Goal: Task Accomplishment & Management: Manage account settings

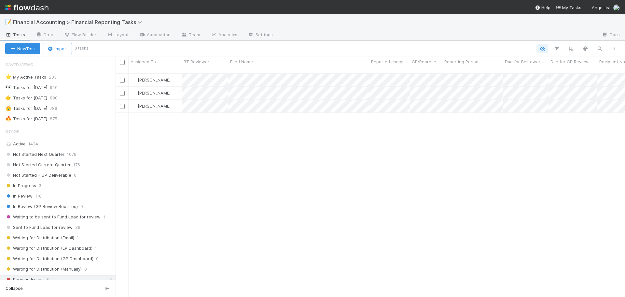
scroll to position [224, 505]
click at [78, 118] on div "🔥 Tasks for 2025-06-30 875" at bounding box center [60, 119] width 110 height 8
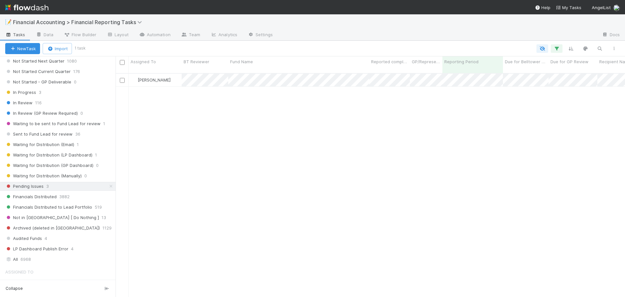
scroll to position [130, 0]
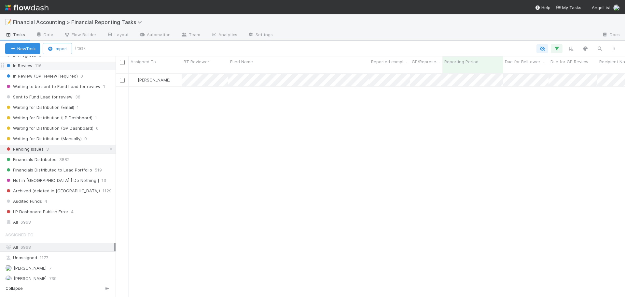
click at [65, 65] on div "In Review 116" at bounding box center [60, 66] width 110 height 8
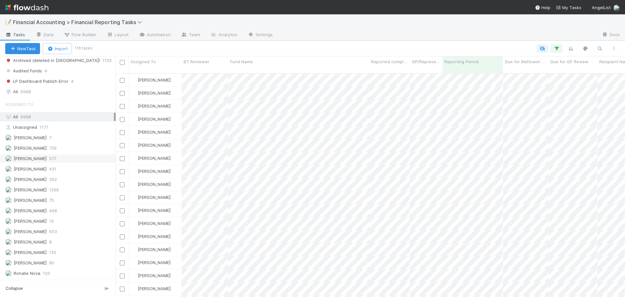
click at [64, 160] on div "Don Walker 577" at bounding box center [59, 158] width 109 height 8
click at [556, 47] on icon "button" at bounding box center [556, 49] width 7 height 6
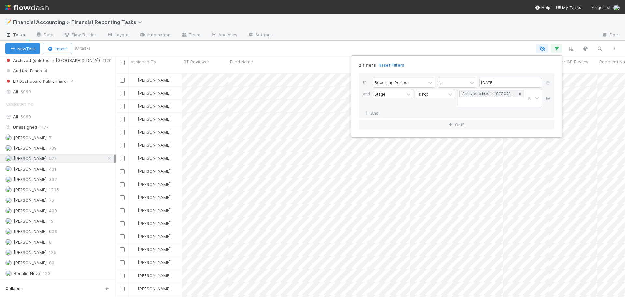
click at [549, 100] on icon at bounding box center [548, 98] width 7 height 4
click at [373, 94] on link "And.." at bounding box center [373, 93] width 21 height 9
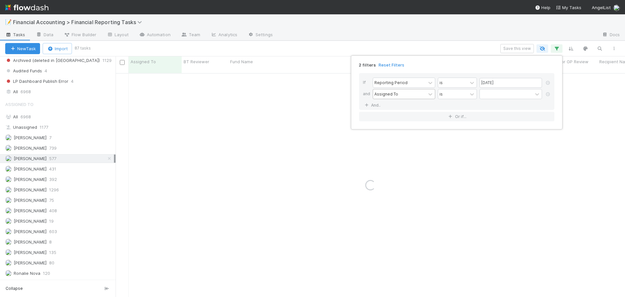
click at [387, 94] on div "Assigned To" at bounding box center [386, 94] width 24 height 6
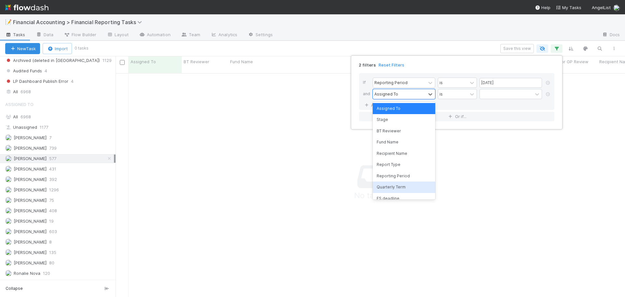
click at [392, 186] on div "Quarterly Term" at bounding box center [404, 186] width 63 height 11
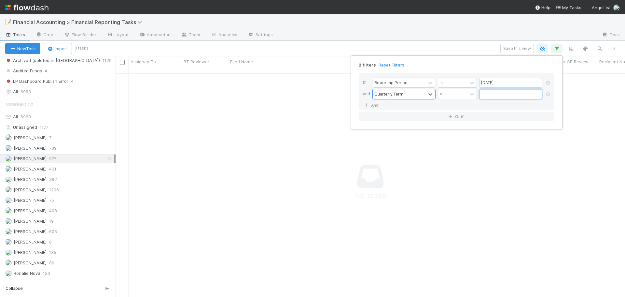
click at [495, 97] on input "text" at bounding box center [511, 94] width 63 height 10
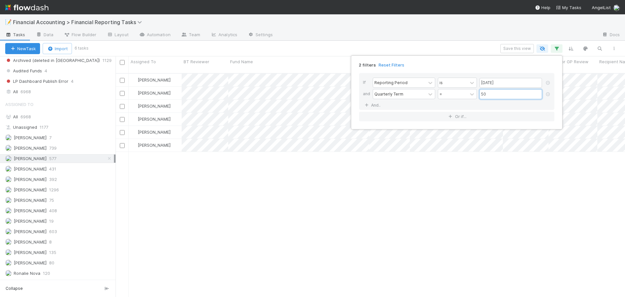
type input "50"
click at [414, 44] on div "2 filters Reset Filters If Reporting Period is 06/30/2025 and Quarterly Term = …" at bounding box center [312, 148] width 625 height 297
click at [442, 194] on div "Don Walker In Review 7/23/25, 4:59:05 PM 8/3/25, 2:11:07 AM 0 0 0 0 Don Walker …" at bounding box center [371, 188] width 510 height 229
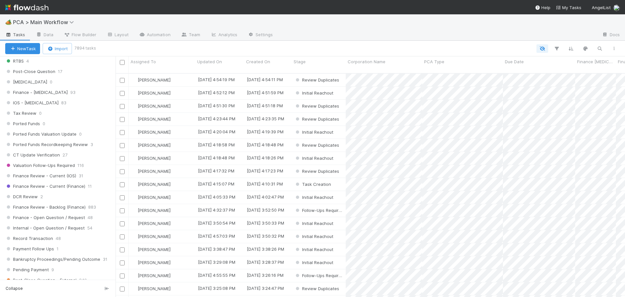
scroll to position [423, 0]
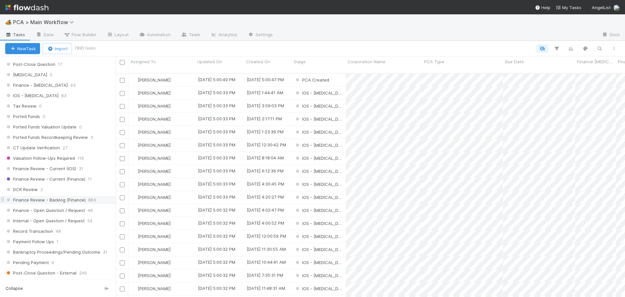
click at [62, 199] on span "Finance Review - Backlog (Finance)" at bounding box center [45, 200] width 80 height 8
click at [562, 49] on button "button" at bounding box center [557, 48] width 12 height 8
click at [470, 68] on button "Add Filter" at bounding box center [456, 67] width 195 height 9
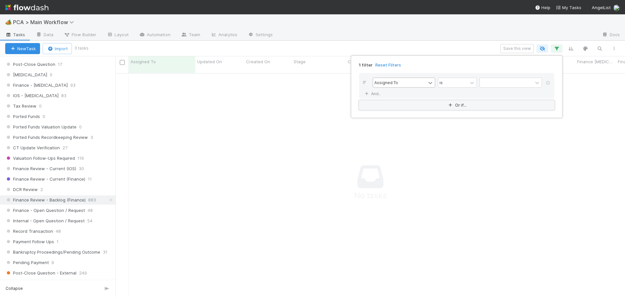
scroll to position [219, 505]
click at [429, 84] on icon at bounding box center [430, 82] width 7 height 7
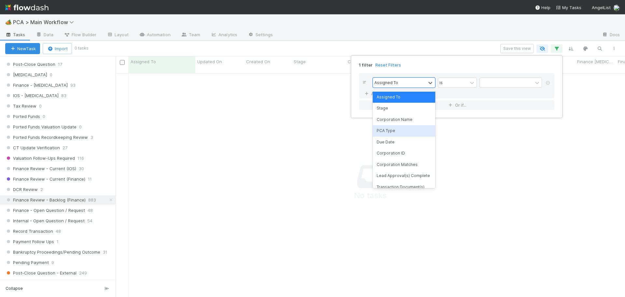
click at [393, 128] on div "PCA Type" at bounding box center [404, 130] width 63 height 11
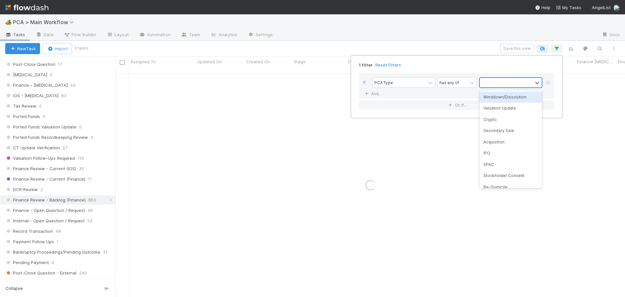
click at [508, 81] on div at bounding box center [506, 82] width 53 height 9
click at [492, 139] on div "Acquisition" at bounding box center [511, 141] width 63 height 11
click at [373, 48] on div "1 filter Reset Filters If PCA Type has any of option Acquisition, selected. 0 r…" at bounding box center [312, 148] width 625 height 297
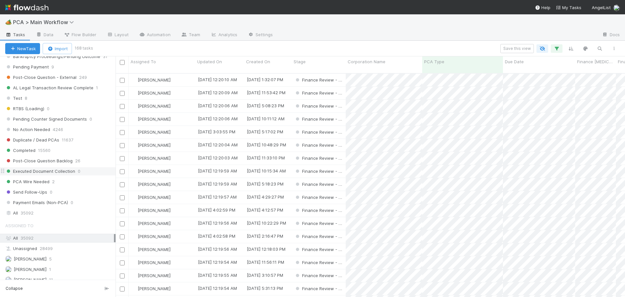
scroll to position [224, 505]
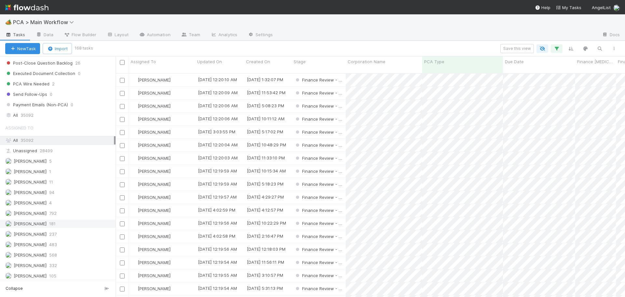
click at [61, 226] on div "Don Walker 181" at bounding box center [59, 223] width 109 height 8
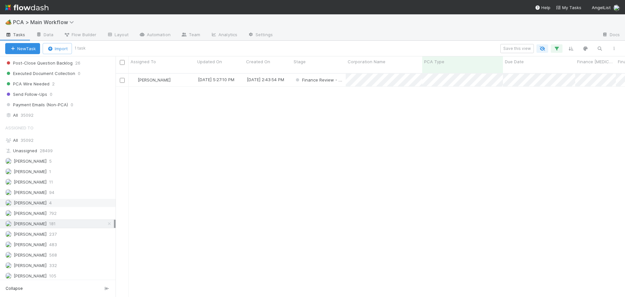
scroll to position [224, 505]
click at [106, 224] on icon at bounding box center [109, 223] width 7 height 4
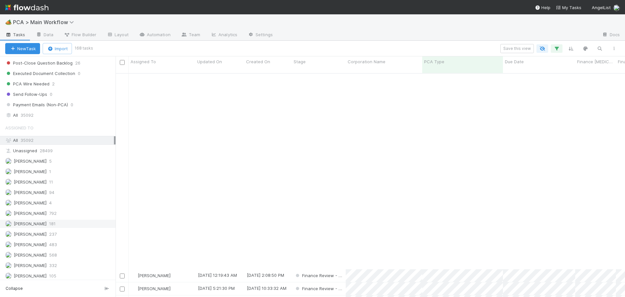
scroll to position [358, 0]
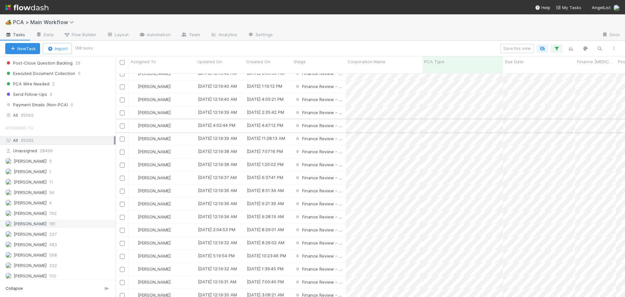
click at [121, 123] on input "checkbox" at bounding box center [122, 125] width 5 height 5
drag, startPoint x: 121, startPoint y: 119, endPoint x: 123, endPoint y: 133, distance: 13.7
click at [123, 136] on input "checkbox" at bounding box center [122, 138] width 5 height 5
click at [122, 162] on input "checkbox" at bounding box center [122, 164] width 5 height 5
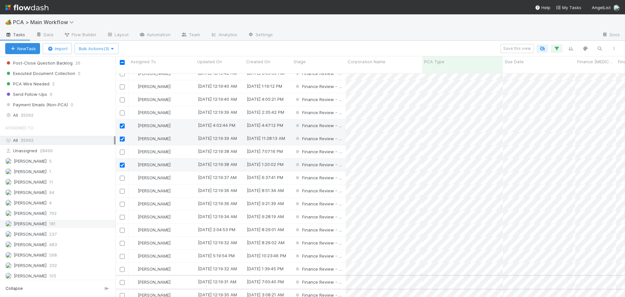
click at [123, 280] on input "checkbox" at bounding box center [122, 282] width 5 height 5
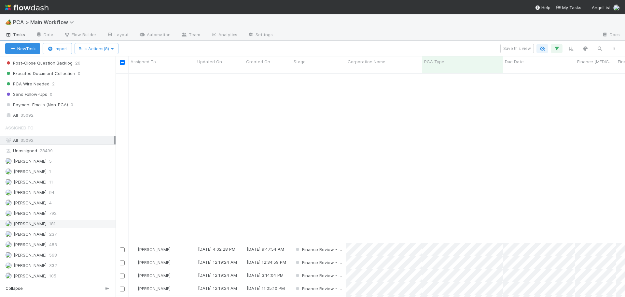
scroll to position [781, 0]
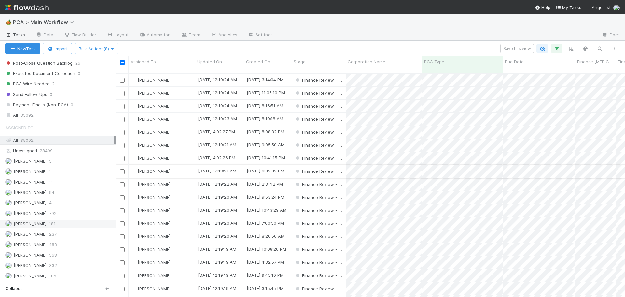
click at [121, 169] on input "checkbox" at bounding box center [122, 171] width 5 height 5
click at [123, 195] on input "checkbox" at bounding box center [122, 197] width 5 height 5
click at [123, 273] on input "checkbox" at bounding box center [122, 275] width 5 height 5
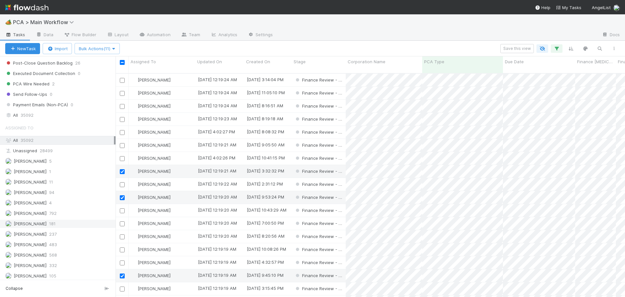
click at [121, 286] on input "checkbox" at bounding box center [122, 288] width 5 height 5
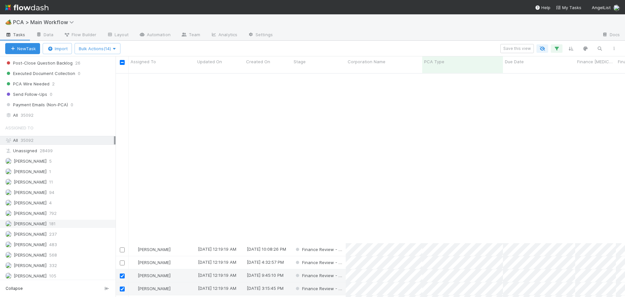
scroll to position [977, 0]
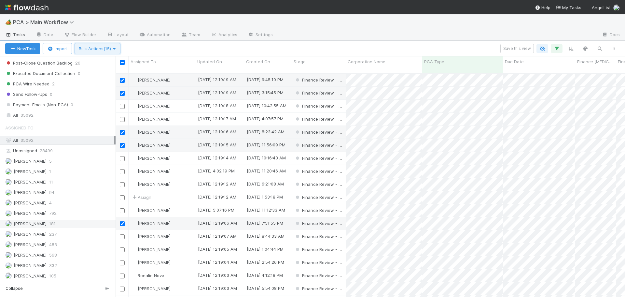
click at [113, 48] on icon "button" at bounding box center [114, 49] width 7 height 4
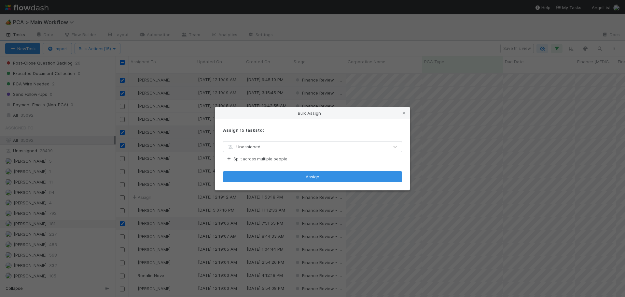
click at [302, 149] on div "Unassigned" at bounding box center [305, 146] width 165 height 10
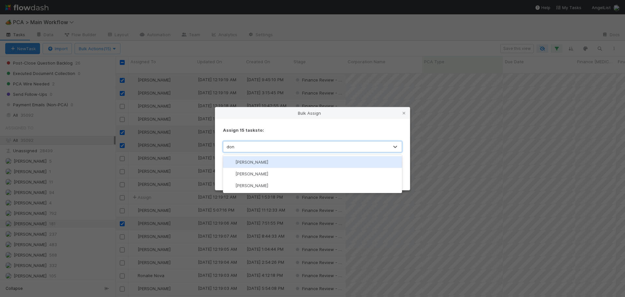
type input "don w"
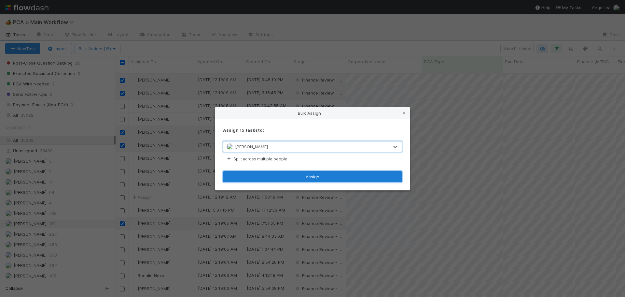
click at [273, 174] on button "Assign" at bounding box center [312, 176] width 179 height 11
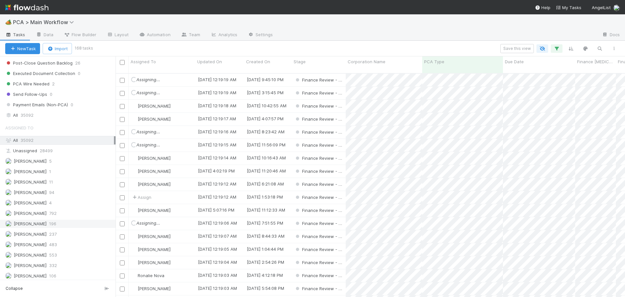
click at [58, 222] on div "Don Walker 196" at bounding box center [59, 223] width 109 height 8
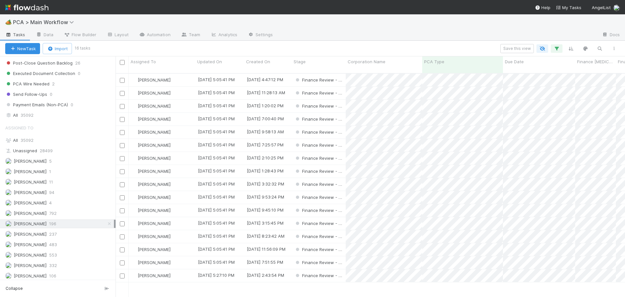
scroll to position [224, 505]
click at [176, 74] on div "[PERSON_NAME]" at bounding box center [162, 80] width 67 height 13
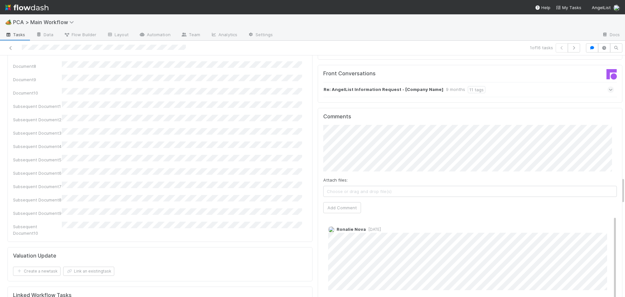
scroll to position [1107, 0]
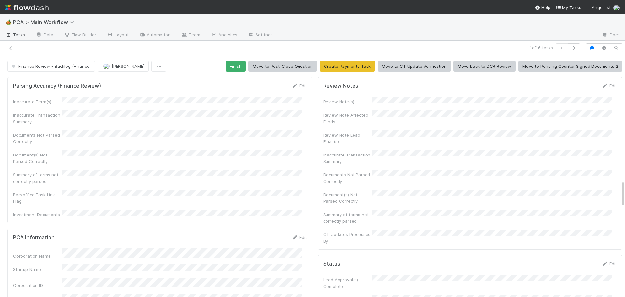
scroll to position [1107, 0]
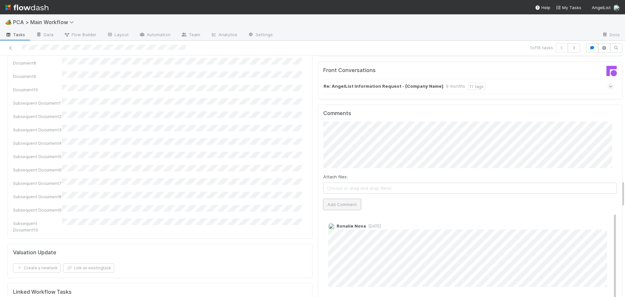
click at [329, 199] on button "Add Comment" at bounding box center [342, 204] width 38 height 11
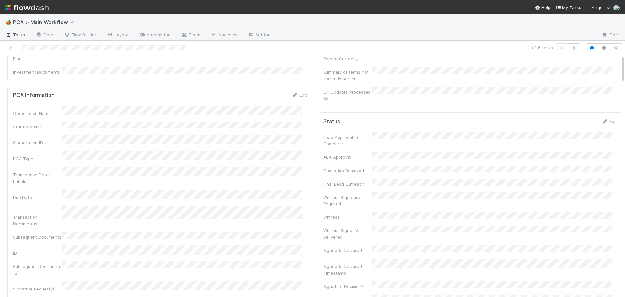
scroll to position [0, 0]
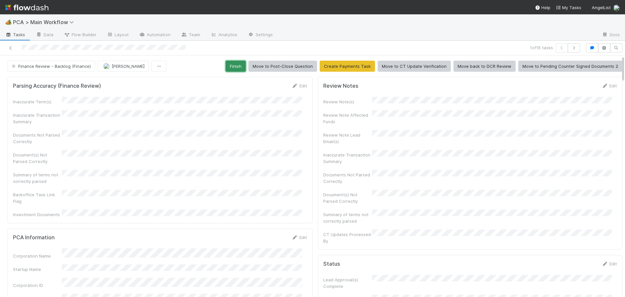
click at [239, 65] on button "Finish" at bounding box center [236, 66] width 20 height 11
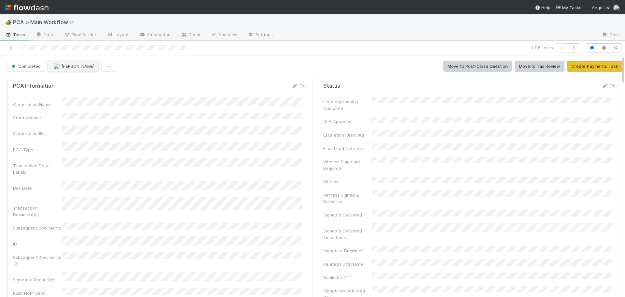
click at [79, 68] on span "Don Walker" at bounding box center [78, 65] width 33 height 5
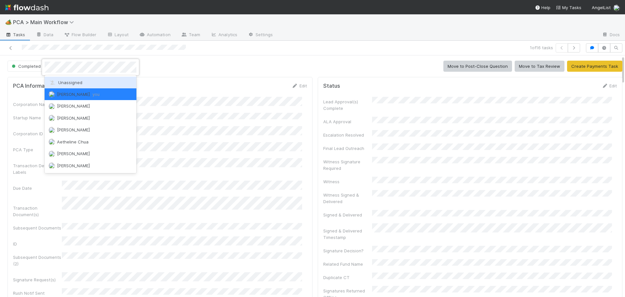
click at [76, 80] on span "Unassigned" at bounding box center [66, 82] width 34 height 5
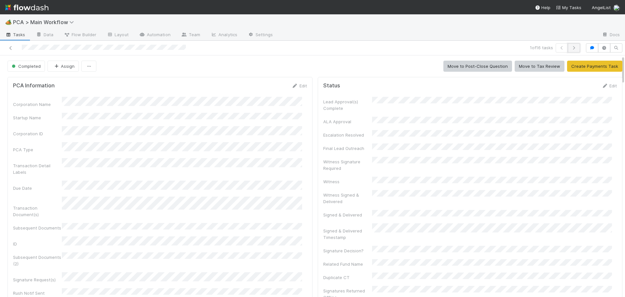
click at [571, 47] on icon "button" at bounding box center [574, 48] width 7 height 4
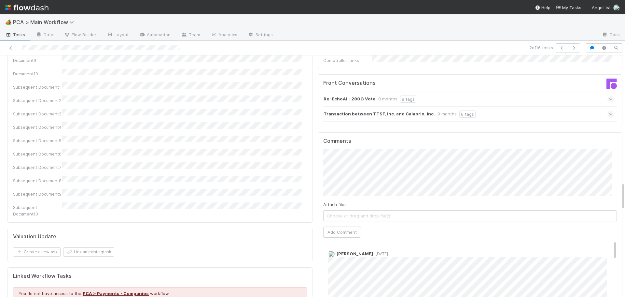
scroll to position [1107, 0]
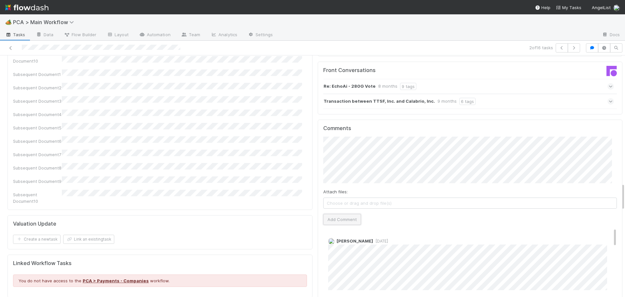
click at [335, 214] on button "Add Comment" at bounding box center [342, 219] width 38 height 11
click at [315, 181] on div "Review Notes Edit Review Note(s) Review Note Affected Funds Review Note Lead Em…" at bounding box center [470, 64] width 310 height 2195
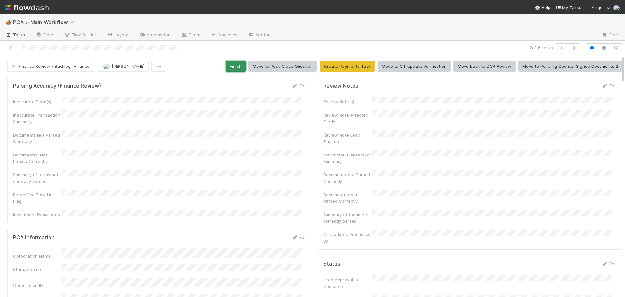
click at [230, 66] on button "Finish" at bounding box center [236, 66] width 20 height 11
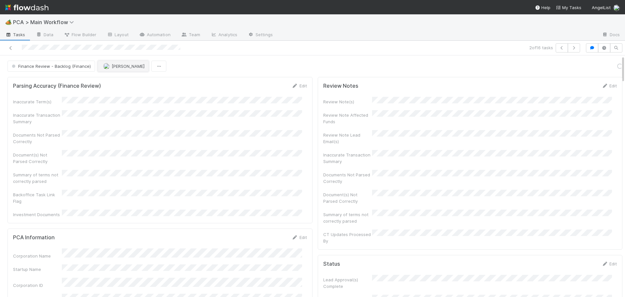
click at [121, 66] on span "Don Walker" at bounding box center [128, 65] width 33 height 5
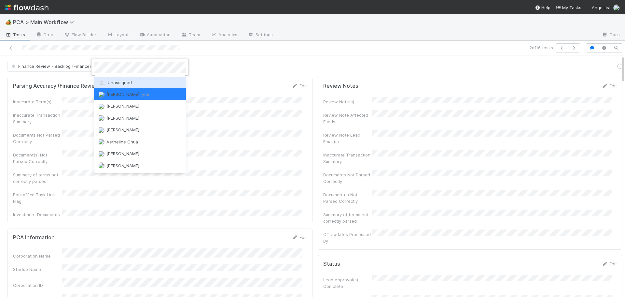
click at [119, 83] on span "Unassigned" at bounding box center [115, 82] width 34 height 5
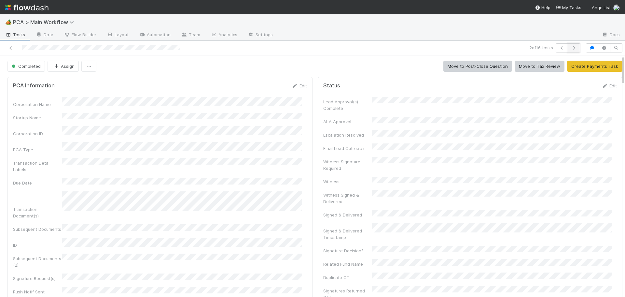
click at [571, 46] on icon "button" at bounding box center [574, 48] width 7 height 4
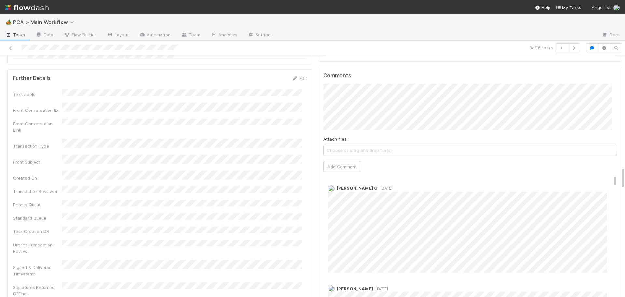
scroll to position [1193, 0]
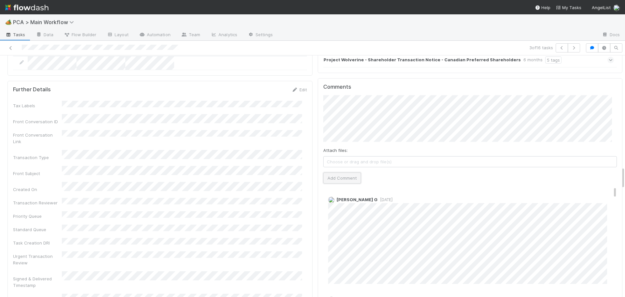
click at [348, 172] on button "Add Comment" at bounding box center [342, 177] width 38 height 11
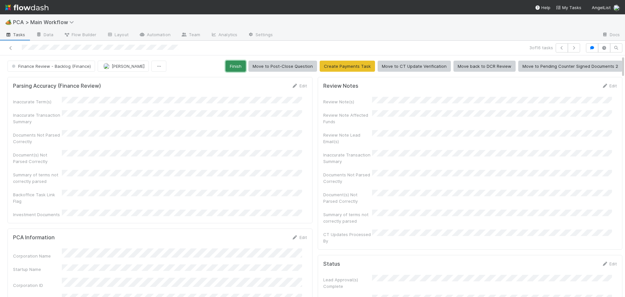
click at [234, 71] on button "Finish" at bounding box center [236, 66] width 20 height 11
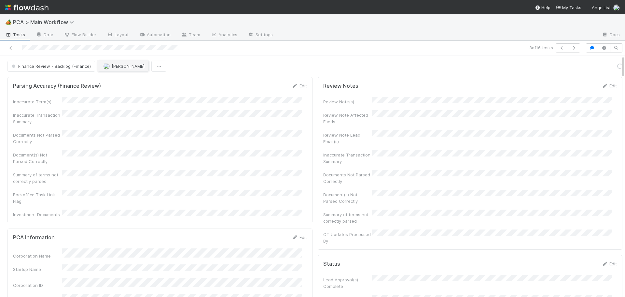
click at [107, 66] on img "button" at bounding box center [106, 66] width 7 height 7
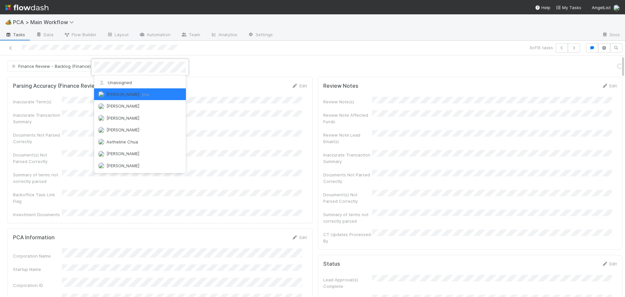
click at [108, 79] on div "Unassigned" at bounding box center [140, 83] width 92 height 12
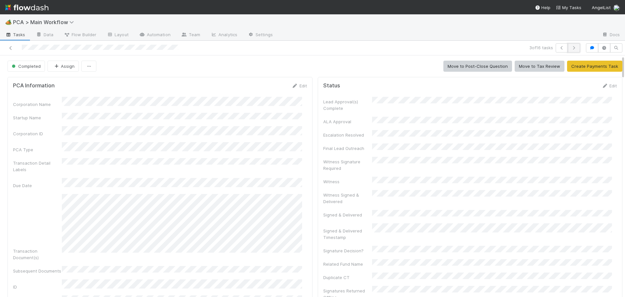
click at [568, 45] on button "button" at bounding box center [574, 47] width 12 height 9
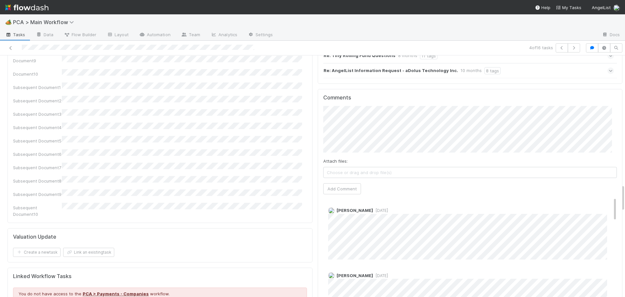
scroll to position [1140, 0]
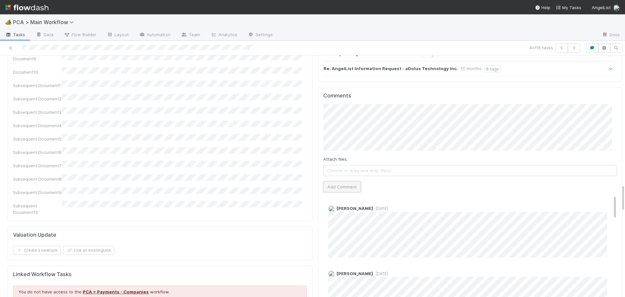
click at [325, 181] on button "Add Comment" at bounding box center [342, 186] width 38 height 11
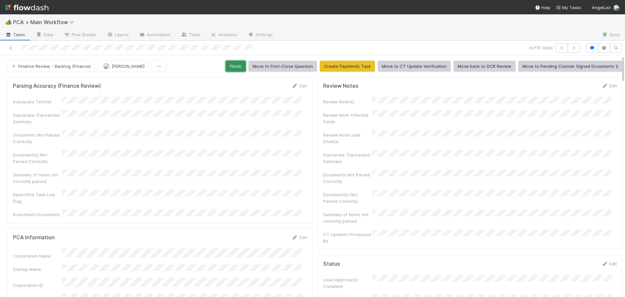
click at [239, 66] on button "Finish" at bounding box center [236, 66] width 20 height 11
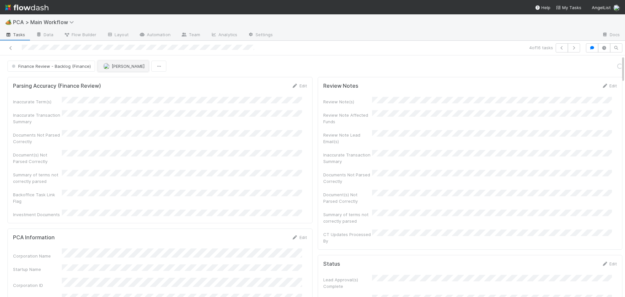
click at [106, 67] on img "button" at bounding box center [106, 66] width 7 height 7
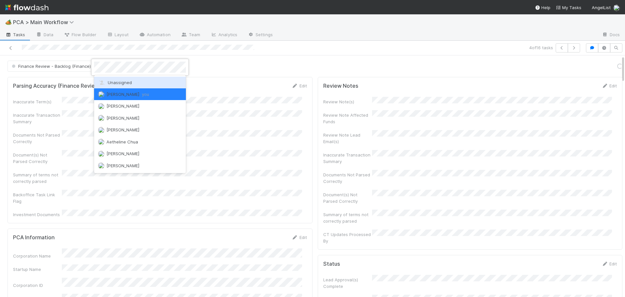
click at [109, 84] on span "Unassigned" at bounding box center [115, 82] width 34 height 5
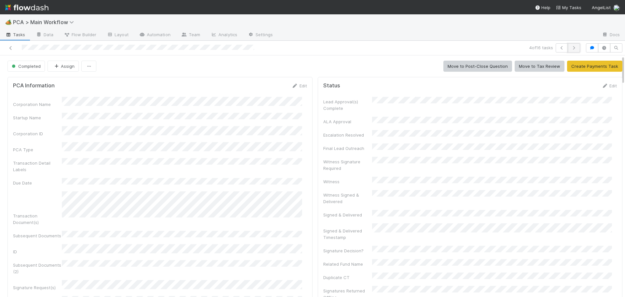
click at [571, 48] on icon "button" at bounding box center [574, 48] width 7 height 4
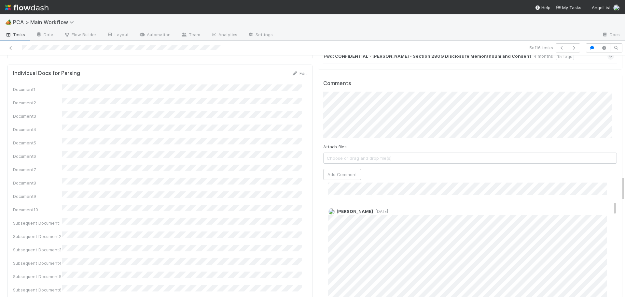
scroll to position [1136, 0]
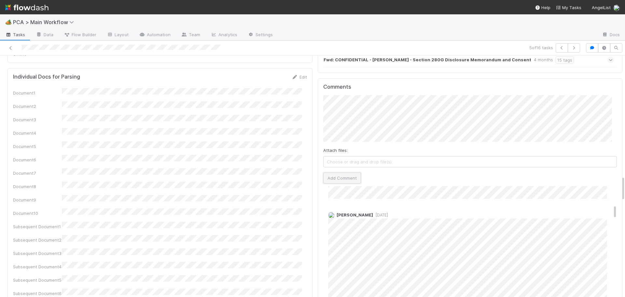
click at [325, 172] on button "Add Comment" at bounding box center [342, 177] width 38 height 11
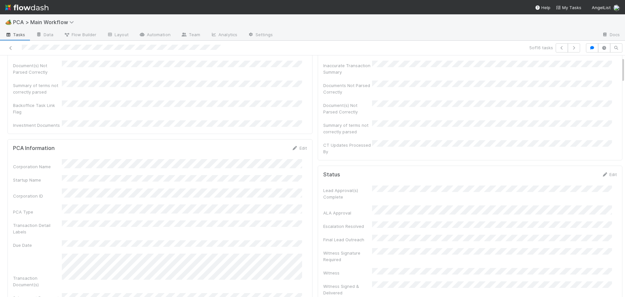
scroll to position [0, 0]
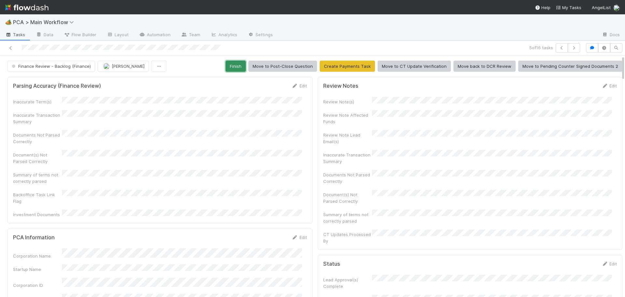
click at [238, 70] on button "Finish" at bounding box center [236, 66] width 20 height 11
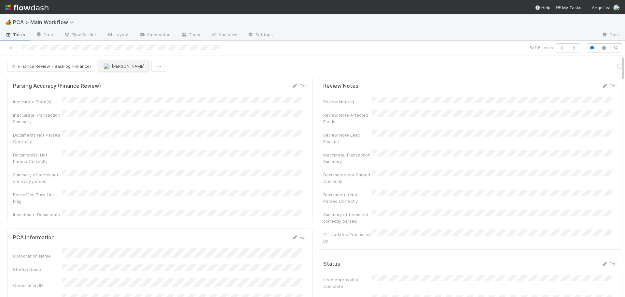
click at [117, 68] on span "[PERSON_NAME]" at bounding box center [128, 65] width 33 height 5
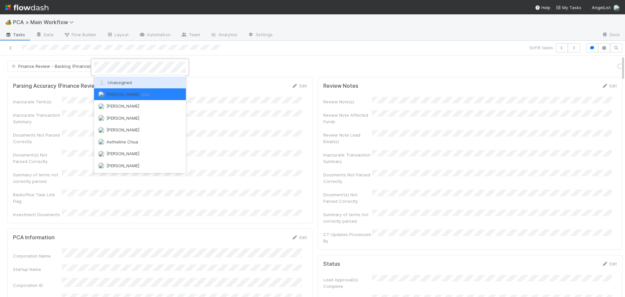
click at [114, 84] on span "Unassigned" at bounding box center [115, 82] width 34 height 5
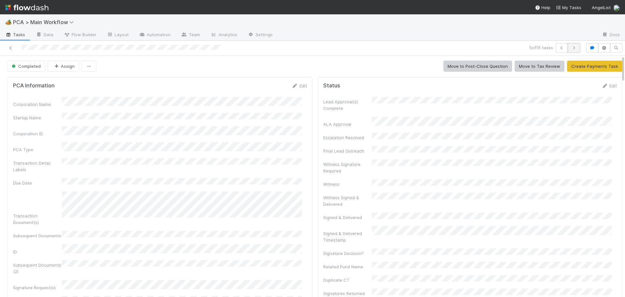
click at [571, 48] on icon "button" at bounding box center [574, 48] width 7 height 4
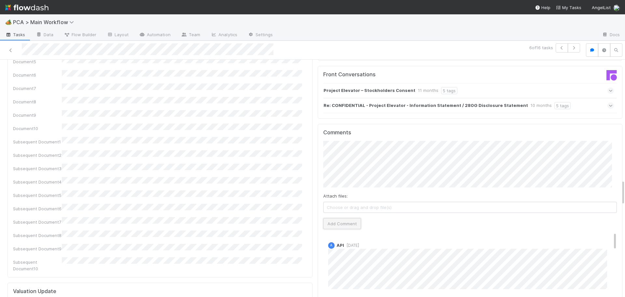
click at [323, 218] on button "Add Comment" at bounding box center [342, 223] width 38 height 11
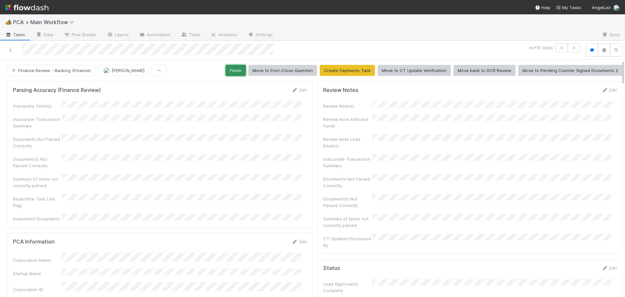
click at [236, 67] on button "Finish" at bounding box center [236, 70] width 20 height 11
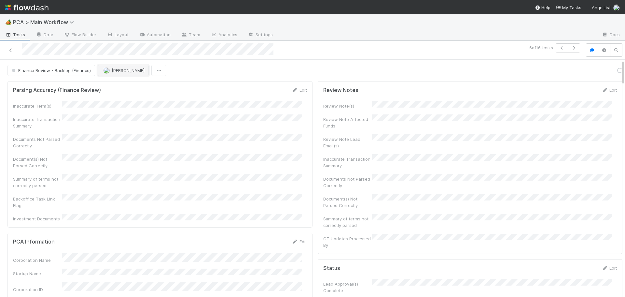
click at [112, 70] on span "[PERSON_NAME]" at bounding box center [128, 70] width 33 height 5
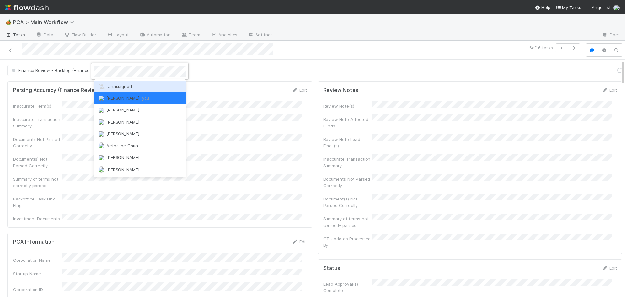
click at [110, 86] on span "Unassigned" at bounding box center [115, 86] width 34 height 5
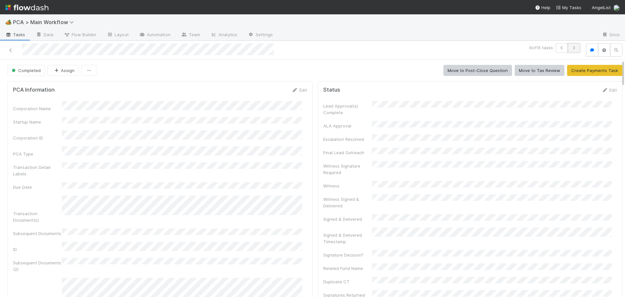
click at [571, 47] on icon "button" at bounding box center [574, 48] width 7 height 4
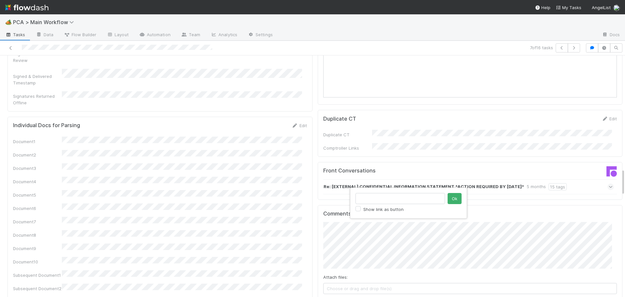
click button "Ok" at bounding box center [455, 198] width 14 height 11
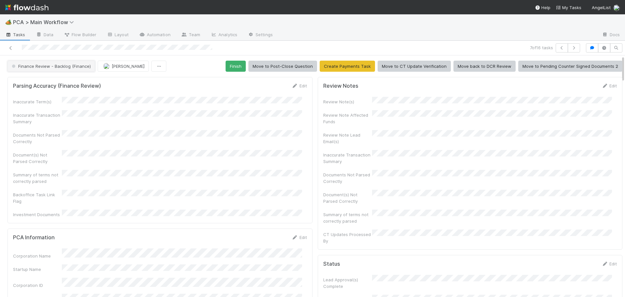
click at [54, 63] on button "Finance Review - Backlog (Finance)" at bounding box center [51, 66] width 88 height 11
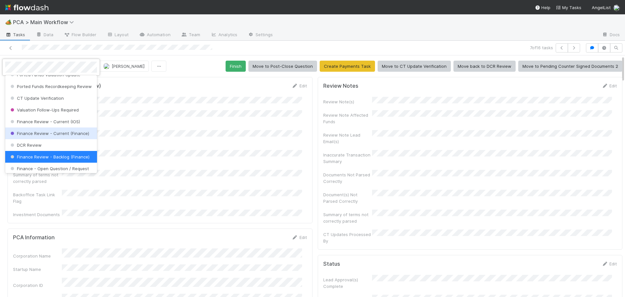
scroll to position [322, 0]
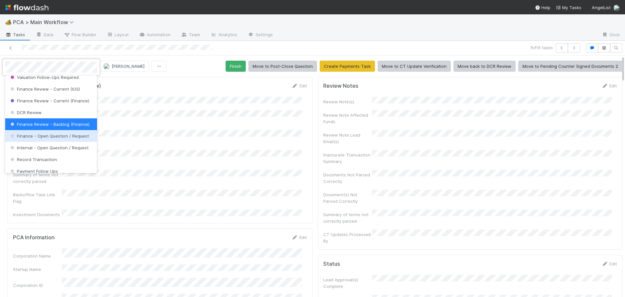
click at [51, 138] on span "Finance - Open Question / Request" at bounding box center [49, 135] width 80 height 5
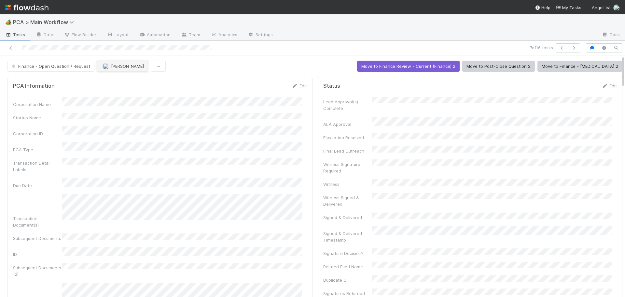
click at [119, 63] on button "[PERSON_NAME]" at bounding box center [122, 66] width 51 height 11
click at [568, 50] on button "button" at bounding box center [574, 47] width 12 height 9
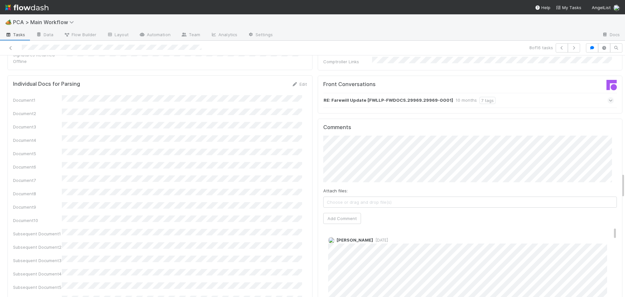
scroll to position [1107, 0]
click at [323, 212] on button "Add Comment" at bounding box center [342, 217] width 38 height 11
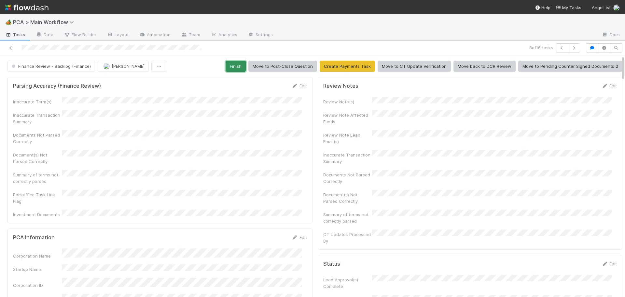
click at [226, 65] on button "Finish" at bounding box center [236, 66] width 20 height 11
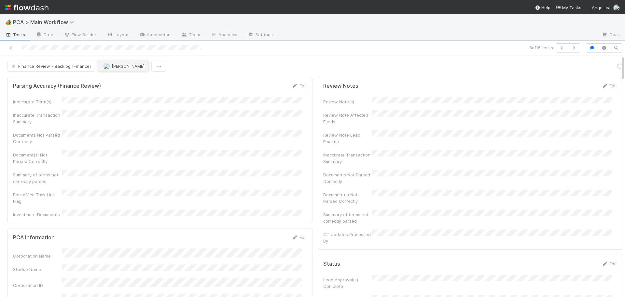
click at [118, 67] on span "[PERSON_NAME]" at bounding box center [128, 65] width 33 height 5
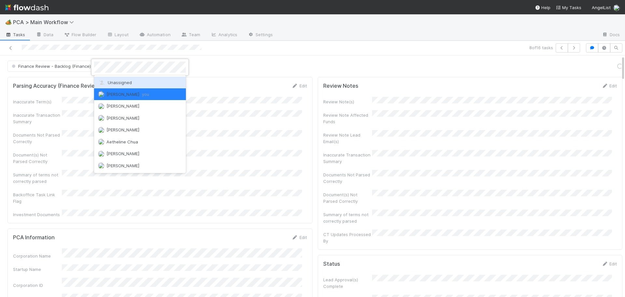
click at [120, 82] on span "Unassigned" at bounding box center [115, 82] width 34 height 5
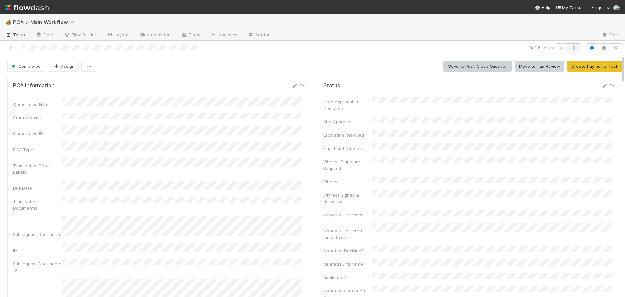
click at [571, 46] on icon "button" at bounding box center [574, 48] width 7 height 4
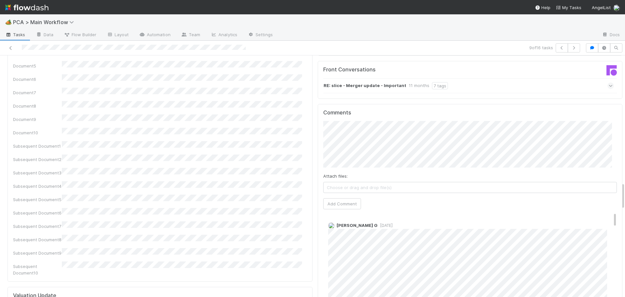
scroll to position [1107, 0]
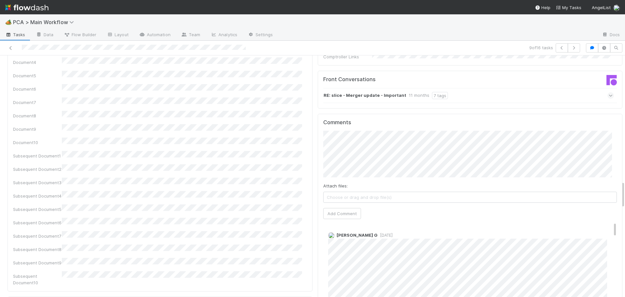
click at [333, 150] on div "Attach files: Choose or drag and drop file(s) Add Comment" at bounding box center [470, 175] width 294 height 88
click at [332, 208] on button "Add Comment" at bounding box center [342, 213] width 38 height 11
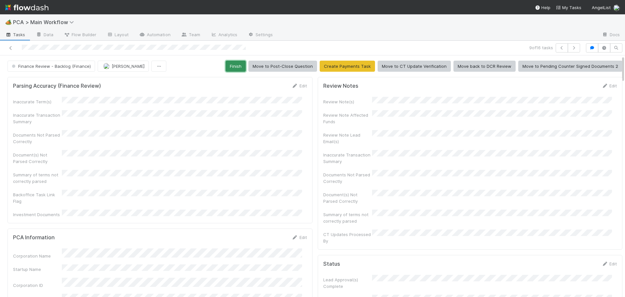
click at [232, 66] on button "Finish" at bounding box center [236, 66] width 20 height 11
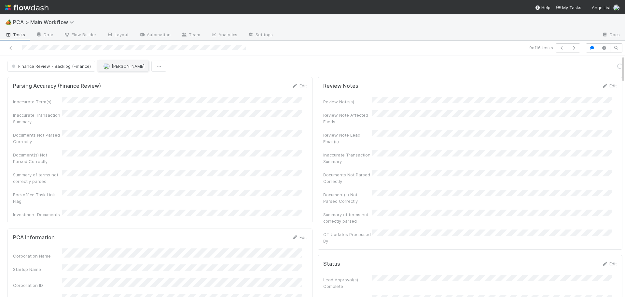
click at [112, 67] on span "[PERSON_NAME]" at bounding box center [128, 65] width 33 height 5
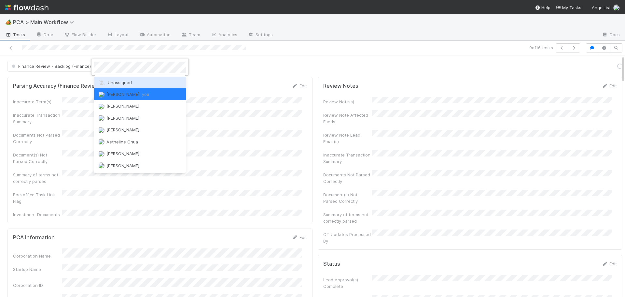
click at [121, 80] on span "Unassigned" at bounding box center [115, 82] width 34 height 5
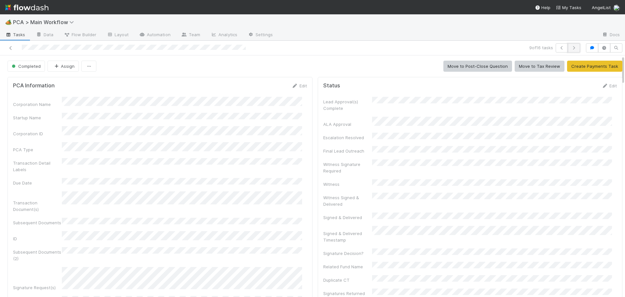
click at [570, 45] on button "button" at bounding box center [574, 47] width 12 height 9
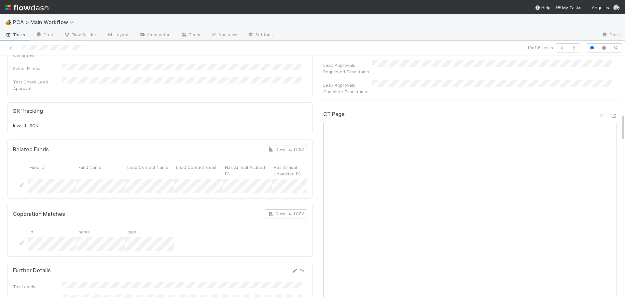
scroll to position [521, 0]
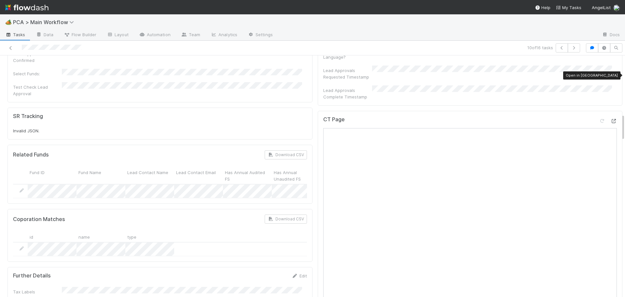
click at [610, 119] on icon at bounding box center [613, 121] width 7 height 4
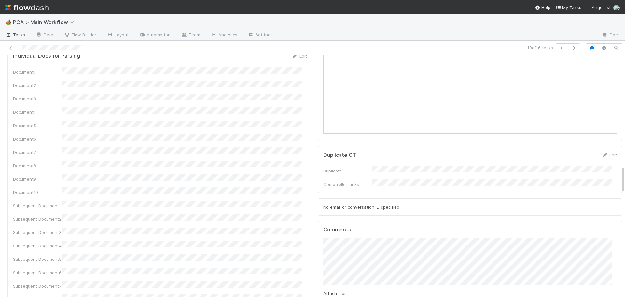
scroll to position [1009, 0]
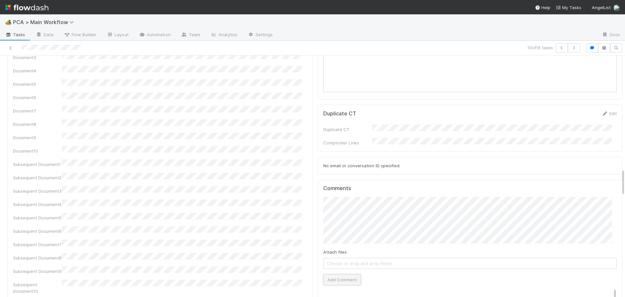
click at [333, 274] on button "Add Comment" at bounding box center [342, 279] width 38 height 11
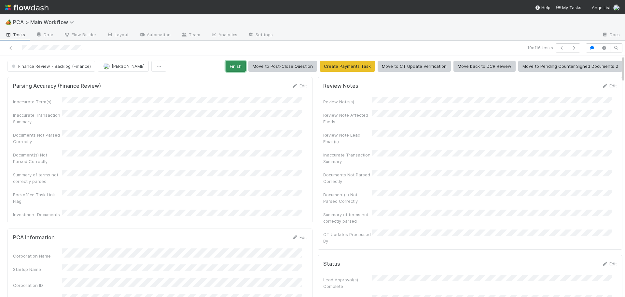
click at [242, 69] on button "Finish" at bounding box center [236, 66] width 20 height 11
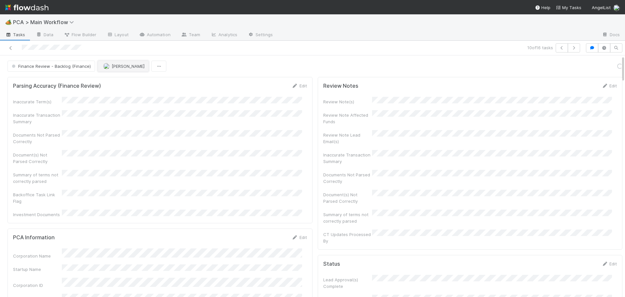
click at [116, 67] on span "[PERSON_NAME]" at bounding box center [128, 65] width 33 height 5
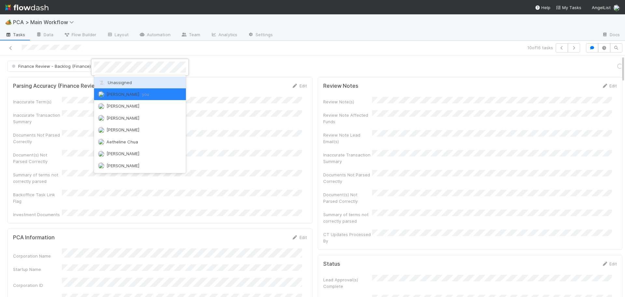
click at [119, 80] on span "Unassigned" at bounding box center [115, 82] width 34 height 5
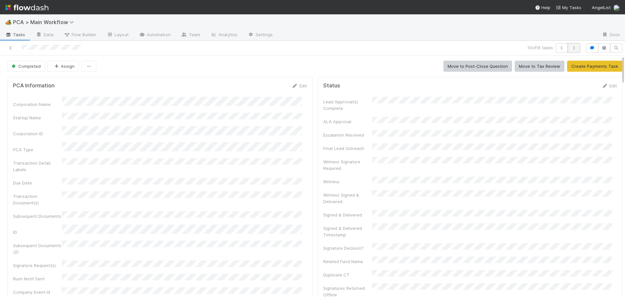
click at [571, 48] on icon "button" at bounding box center [574, 48] width 7 height 4
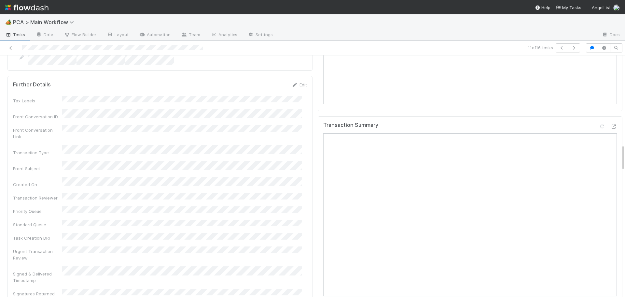
scroll to position [814, 0]
drag, startPoint x: 604, startPoint y: 75, endPoint x: 601, endPoint y: 78, distance: 4.2
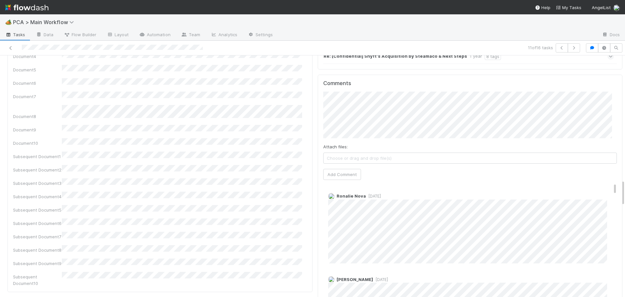
scroll to position [1136, 0]
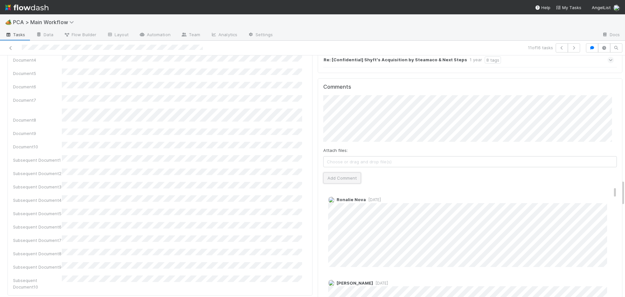
click at [327, 172] on button "Add Comment" at bounding box center [342, 177] width 38 height 11
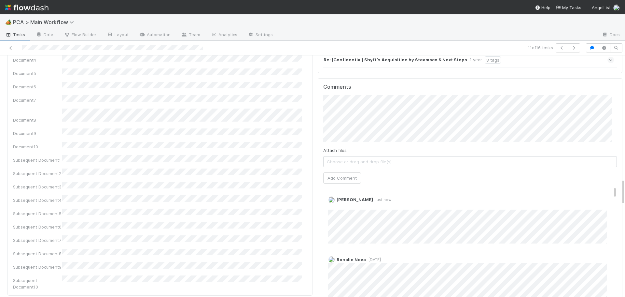
scroll to position [0, 0]
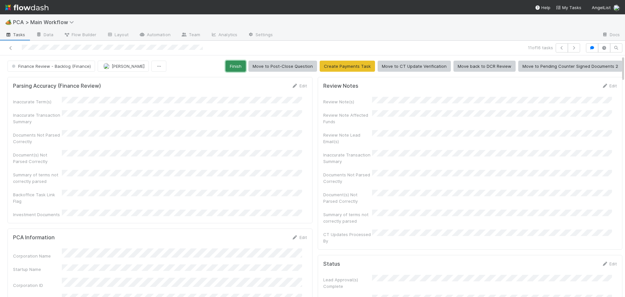
click at [232, 65] on button "Finish" at bounding box center [236, 66] width 20 height 11
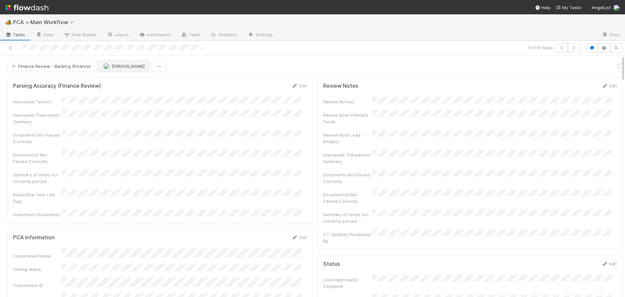
click at [105, 66] on img "button" at bounding box center [106, 66] width 7 height 7
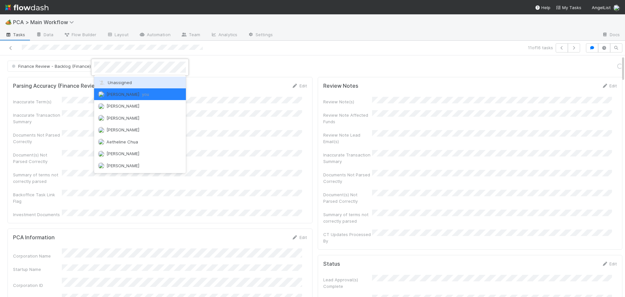
click at [108, 79] on div "Unassigned" at bounding box center [140, 83] width 92 height 12
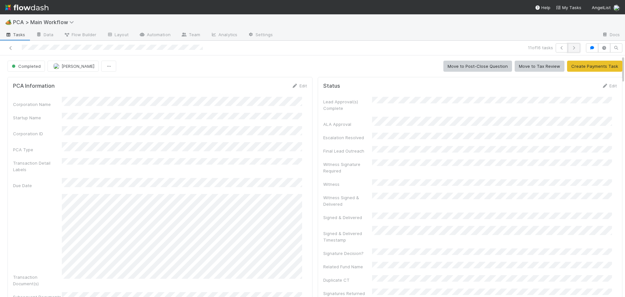
click at [571, 46] on icon "button" at bounding box center [574, 48] width 7 height 4
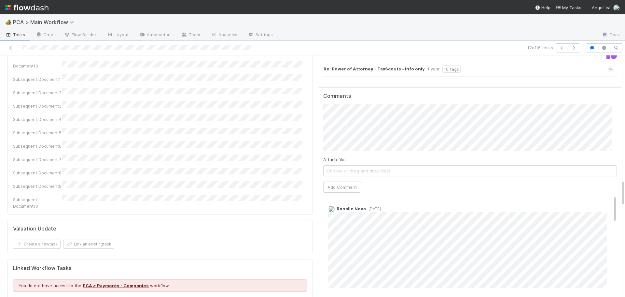
scroll to position [1107, 0]
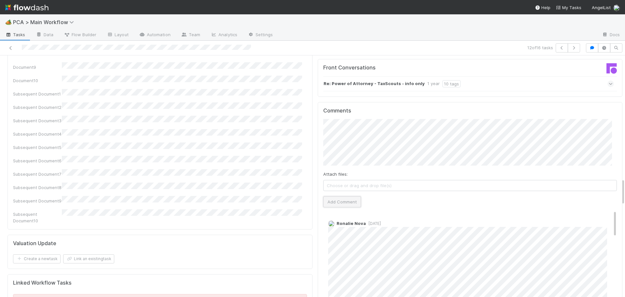
click at [343, 196] on button "Add Comment" at bounding box center [342, 201] width 38 height 11
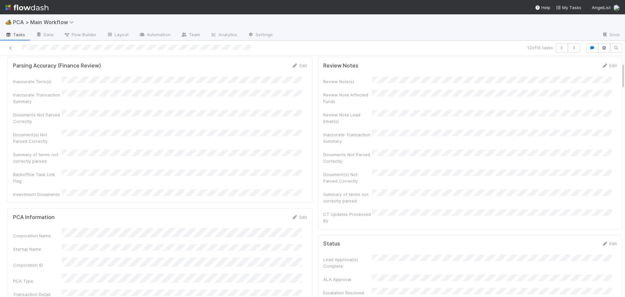
scroll to position [0, 0]
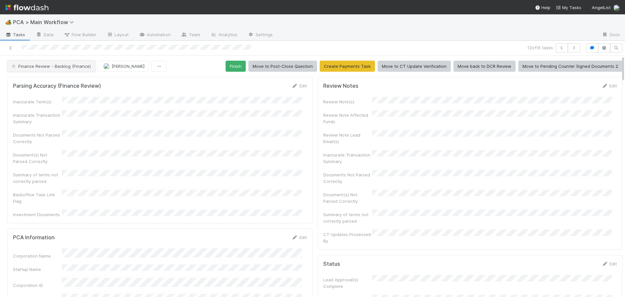
click at [76, 66] on span "Finance Review - Backlog (Finance)" at bounding box center [50, 65] width 80 height 5
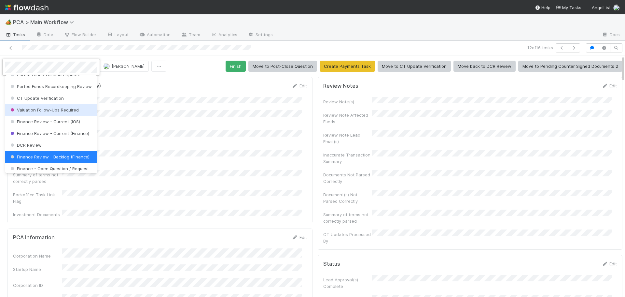
scroll to position [322, 0]
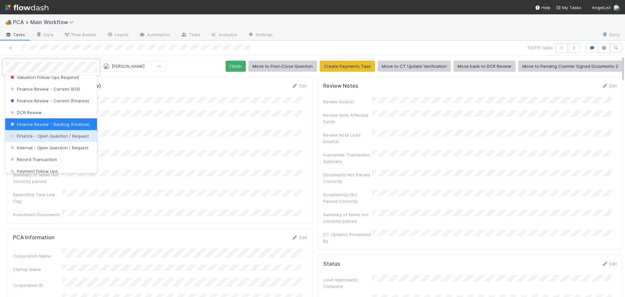
click at [50, 138] on span "Finance - Open Question / Request" at bounding box center [49, 135] width 80 height 5
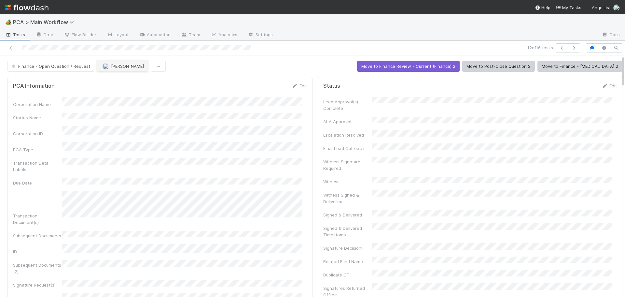
click at [119, 67] on span "[PERSON_NAME]" at bounding box center [127, 65] width 33 height 5
click at [572, 48] on icon "button" at bounding box center [574, 48] width 7 height 4
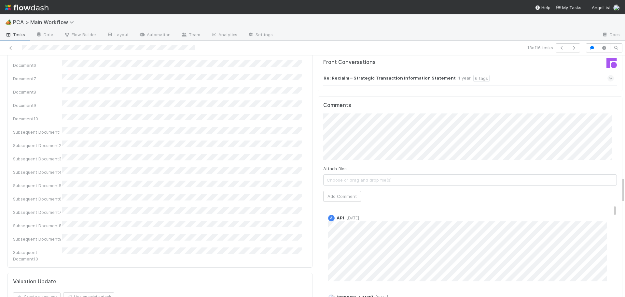
scroll to position [1107, 0]
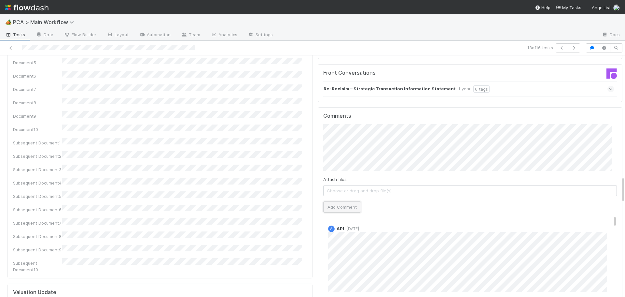
click at [331, 201] on button "Add Comment" at bounding box center [342, 206] width 38 height 11
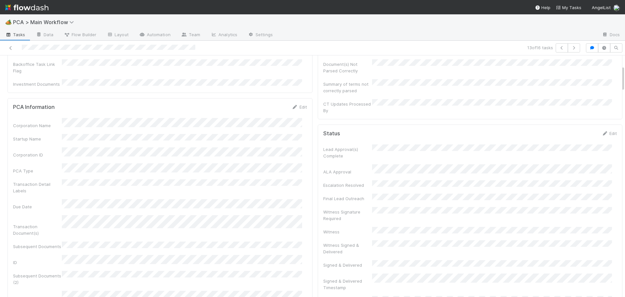
scroll to position [0, 0]
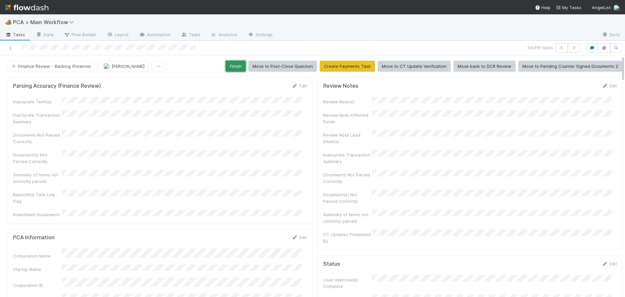
click at [237, 63] on button "Finish" at bounding box center [236, 66] width 20 height 11
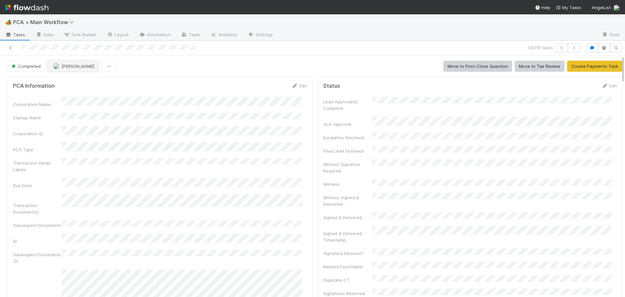
click at [72, 65] on span "[PERSON_NAME]" at bounding box center [78, 65] width 33 height 5
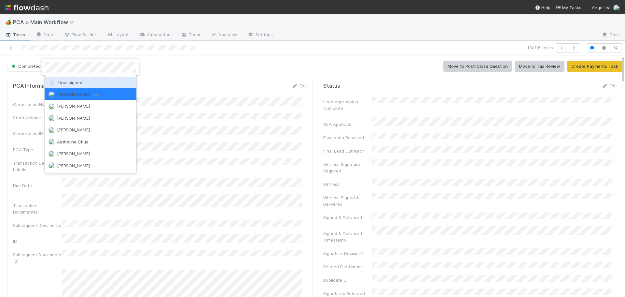
click at [72, 78] on div "Unassigned" at bounding box center [91, 83] width 92 height 12
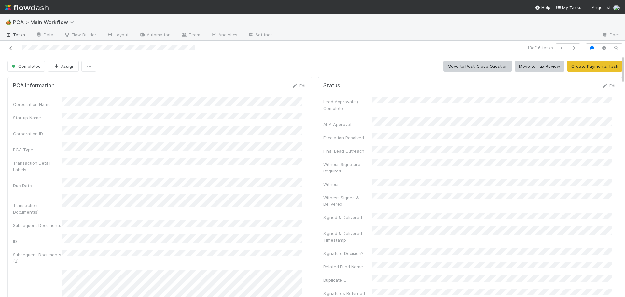
click at [8, 46] on icon at bounding box center [10, 48] width 7 height 4
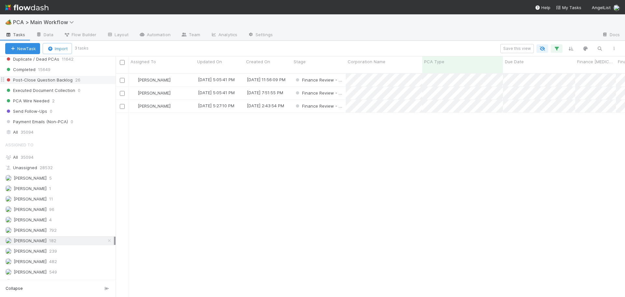
scroll to position [716, 0]
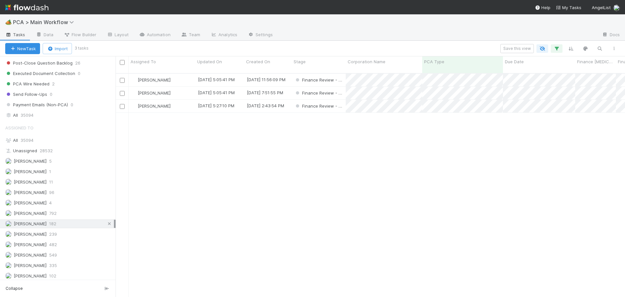
click at [106, 223] on icon at bounding box center [109, 223] width 7 height 4
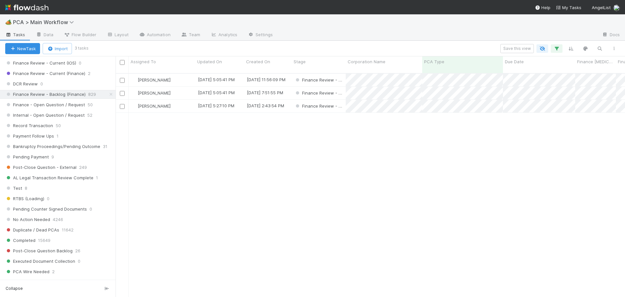
scroll to position [521, 0]
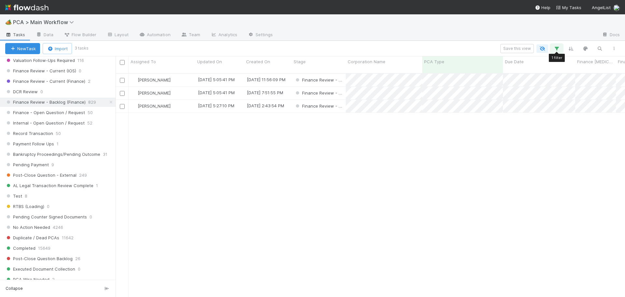
click at [555, 49] on icon "button" at bounding box center [556, 49] width 7 height 6
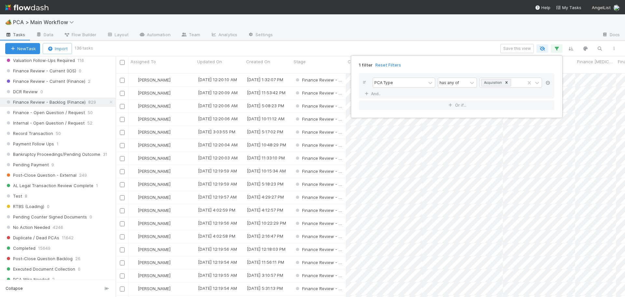
click at [548, 80] on link at bounding box center [548, 83] width 7 height 6
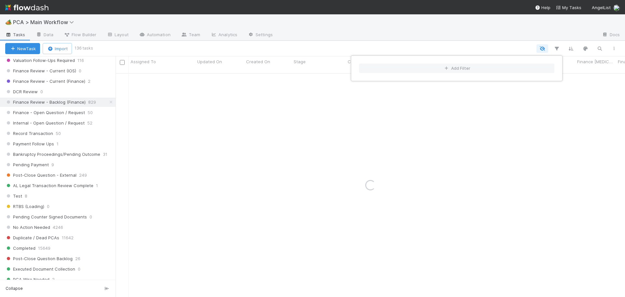
click at [328, 49] on div "Add Filter" at bounding box center [312, 148] width 625 height 297
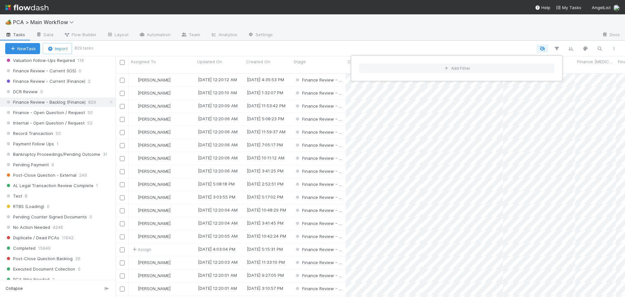
scroll to position [224, 505]
click at [82, 81] on div "Add Filter" at bounding box center [312, 148] width 625 height 297
click at [73, 82] on span "Finance Review - Current (Finance)" at bounding box center [45, 81] width 80 height 8
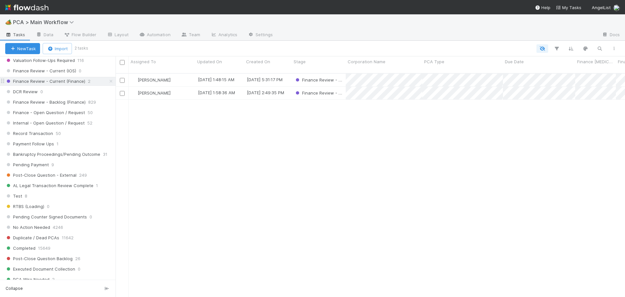
scroll to position [224, 505]
click at [178, 74] on div "Jacob Weiss" at bounding box center [162, 80] width 67 height 13
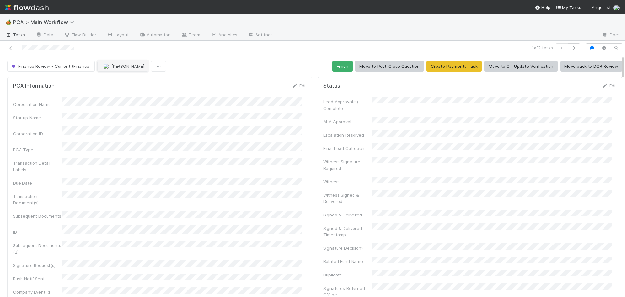
click at [129, 67] on span "Jacob Weiss" at bounding box center [127, 65] width 33 height 5
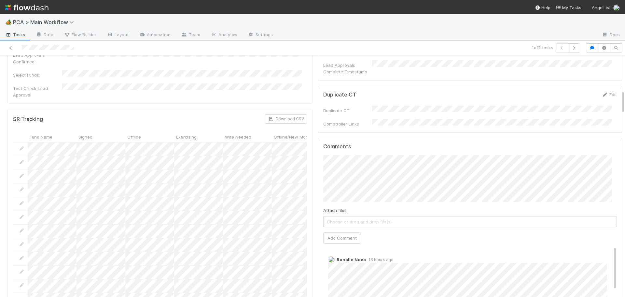
scroll to position [358, 0]
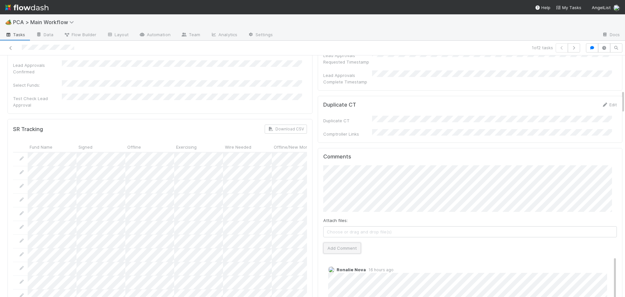
click at [337, 242] on button "Add Comment" at bounding box center [342, 247] width 38 height 11
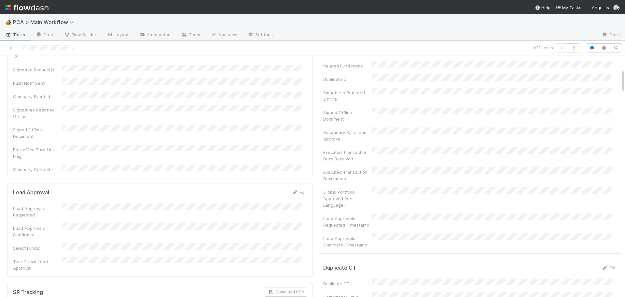
scroll to position [0, 0]
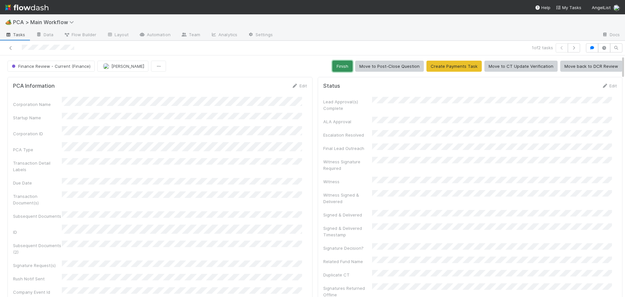
click at [332, 63] on button "Finish" at bounding box center [342, 66] width 20 height 11
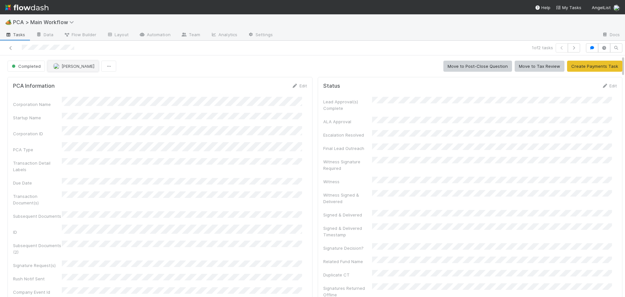
click at [54, 69] on img "button" at bounding box center [56, 66] width 7 height 7
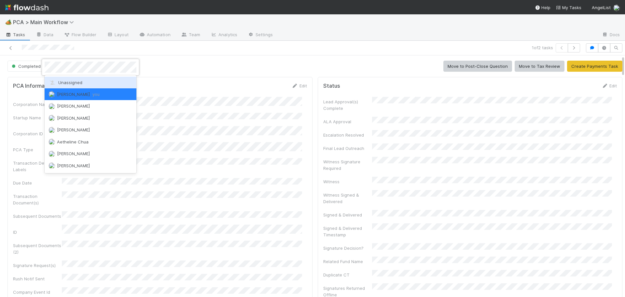
click at [58, 77] on div "Unassigned" at bounding box center [91, 83] width 92 height 12
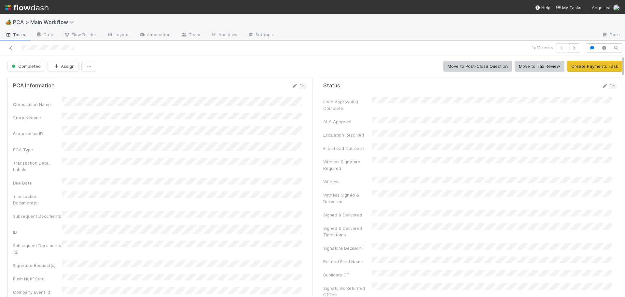
click at [8, 47] on icon at bounding box center [10, 48] width 7 height 4
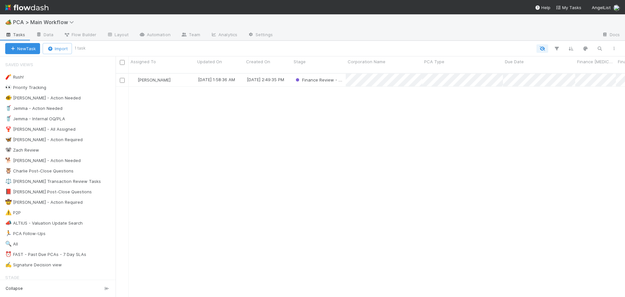
scroll to position [224, 505]
click at [180, 75] on div "Jacob Weiss" at bounding box center [162, 80] width 67 height 13
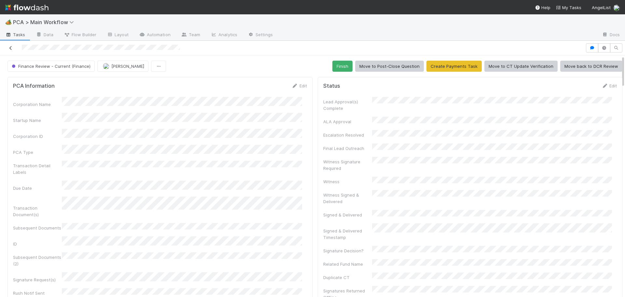
click at [10, 48] on icon at bounding box center [10, 48] width 7 height 4
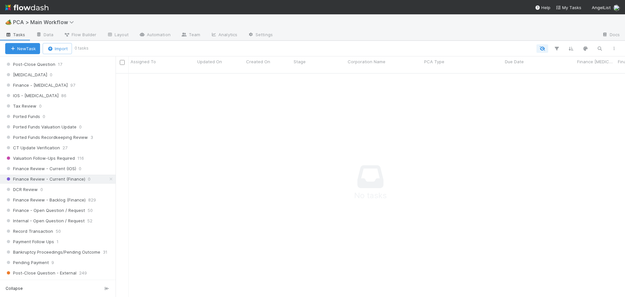
scroll to position [219, 505]
click at [56, 200] on span "Finance Review - Backlog (Finance)" at bounding box center [45, 200] width 80 height 8
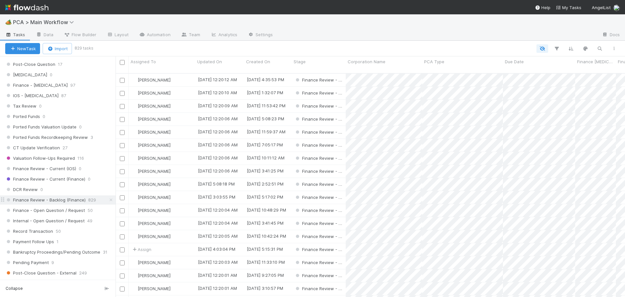
scroll to position [224, 505]
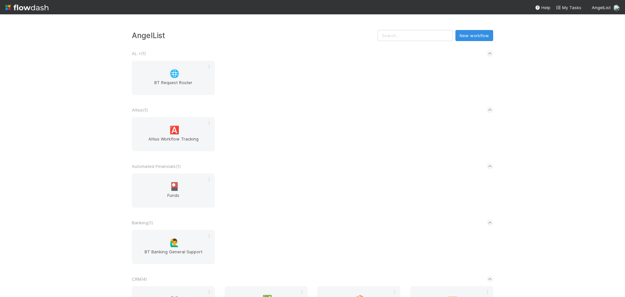
scroll to position [912, 0]
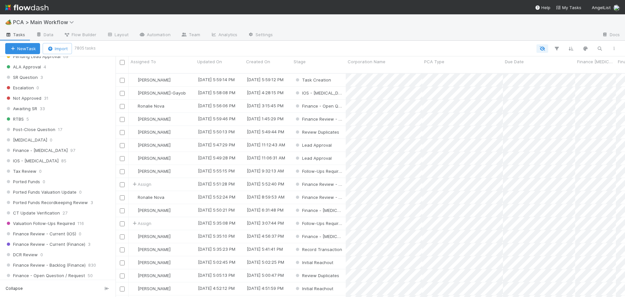
scroll to position [391, 0]
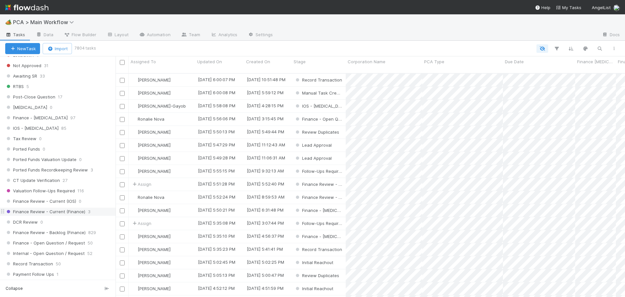
click at [66, 209] on span "Finance Review - Current (Finance)" at bounding box center [45, 211] width 80 height 8
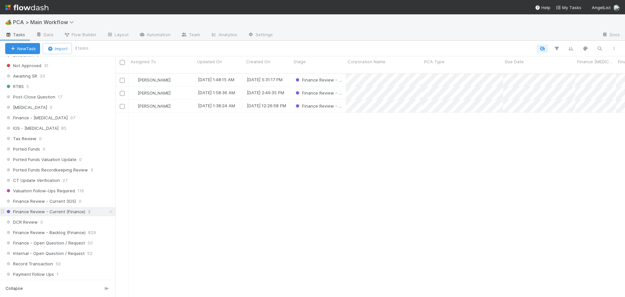
scroll to position [224, 505]
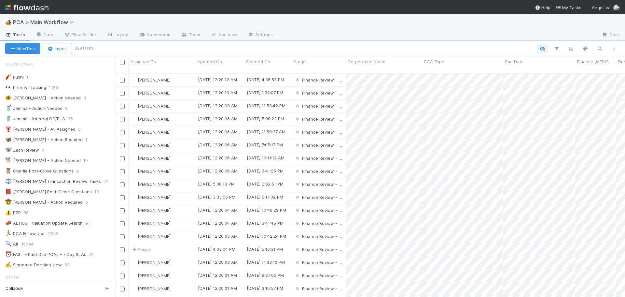
scroll to position [423, 0]
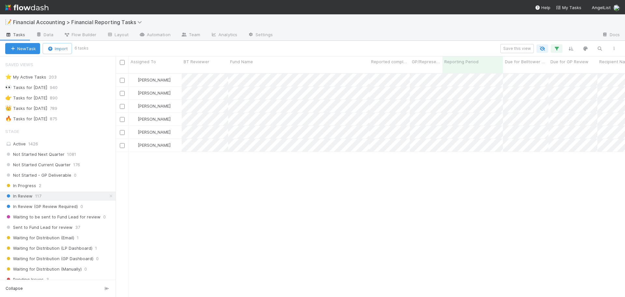
scroll to position [260, 0]
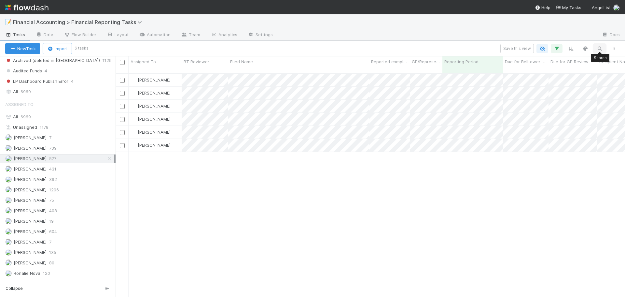
click at [598, 47] on icon "button" at bounding box center [599, 49] width 7 height 6
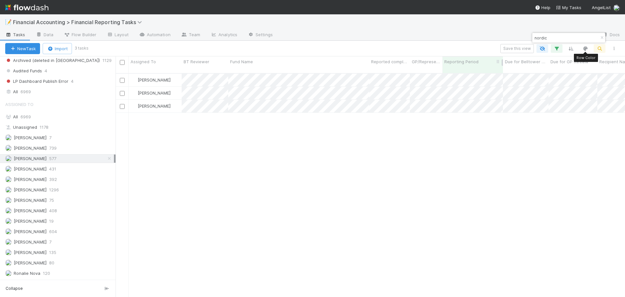
scroll to position [224, 505]
type input "nordic"
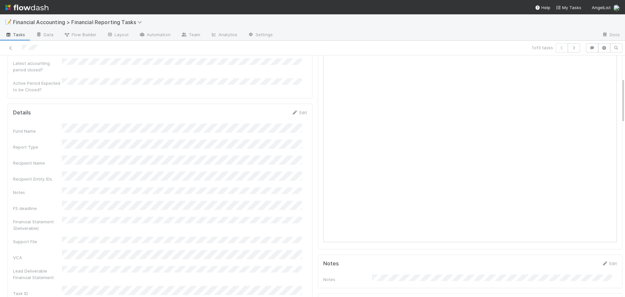
scroll to position [163, 0]
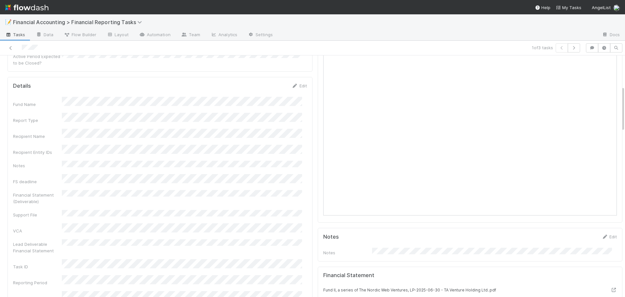
drag, startPoint x: 183, startPoint y: 175, endPoint x: 174, endPoint y: 179, distance: 9.9
click at [174, 190] on div "Financial Statement (Deliverable)" at bounding box center [160, 197] width 294 height 15
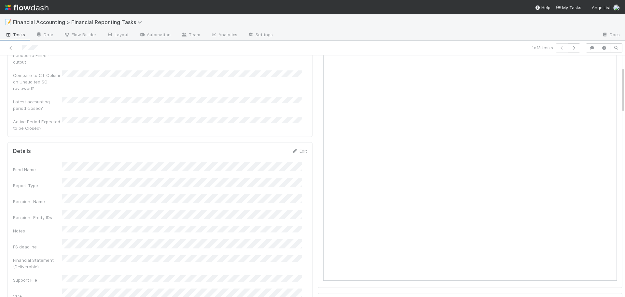
scroll to position [0, 0]
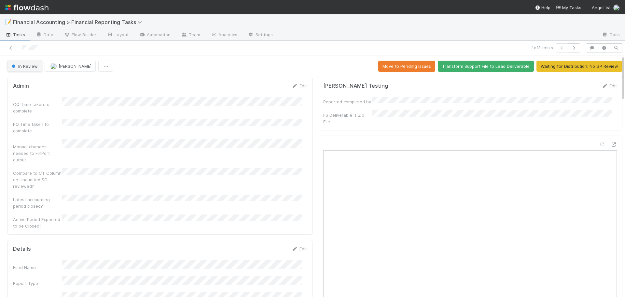
click at [29, 65] on span "In Review" at bounding box center [23, 65] width 27 height 5
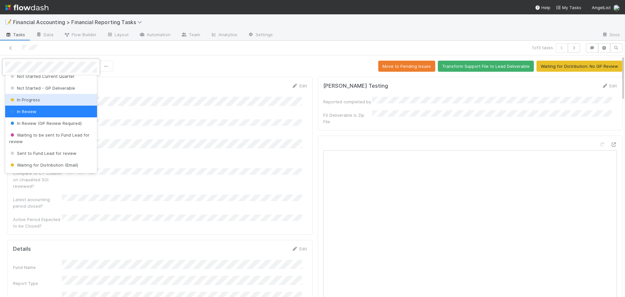
scroll to position [33, 0]
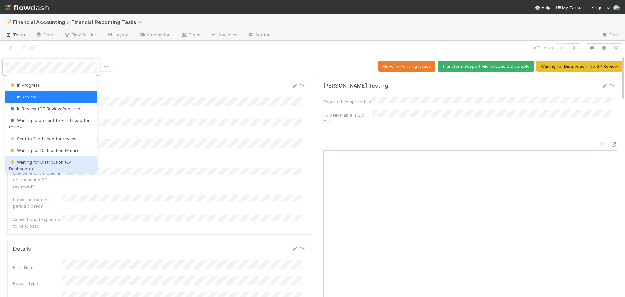
click at [47, 162] on span "Waiting for Distribution (LP Dashboard)" at bounding box center [40, 165] width 62 height 12
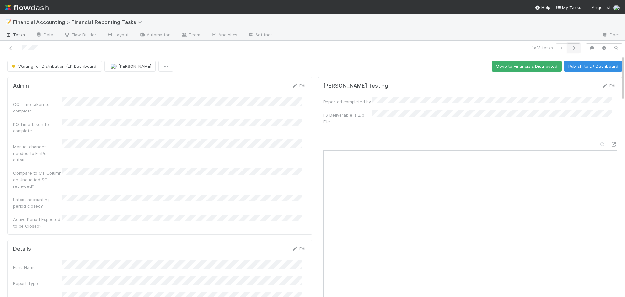
click at [570, 50] on button "button" at bounding box center [574, 47] width 12 height 9
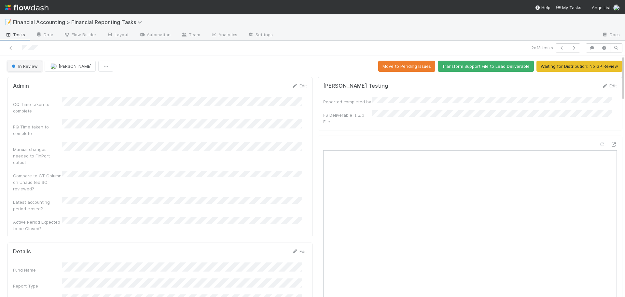
click at [38, 71] on button "In Review" at bounding box center [24, 66] width 35 height 11
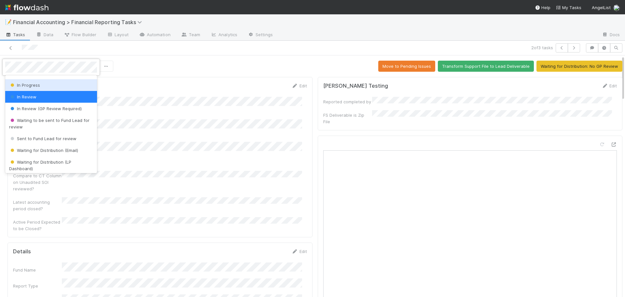
scroll to position [65, 0]
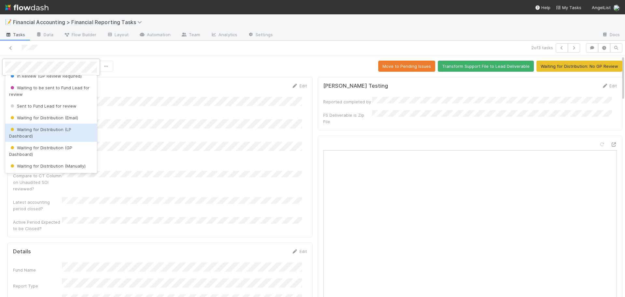
click at [42, 130] on span "Waiting for Distribution (LP Dashboard)" at bounding box center [40, 133] width 62 height 12
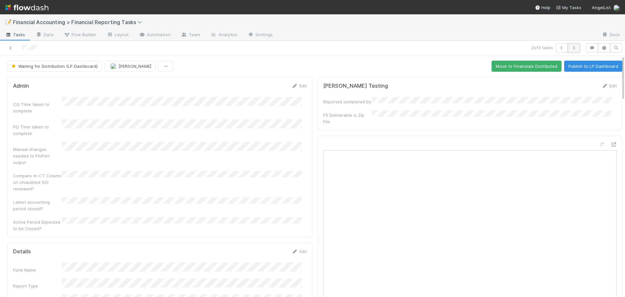
click at [571, 49] on icon "button" at bounding box center [574, 48] width 7 height 4
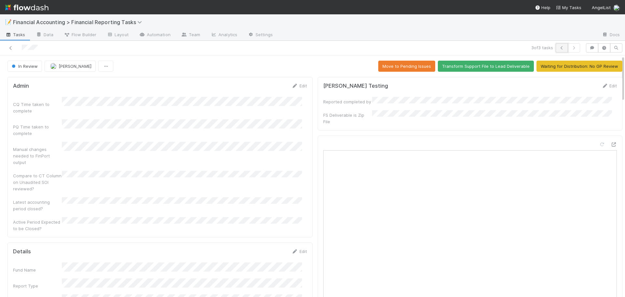
click at [559, 48] on icon "button" at bounding box center [562, 48] width 7 height 4
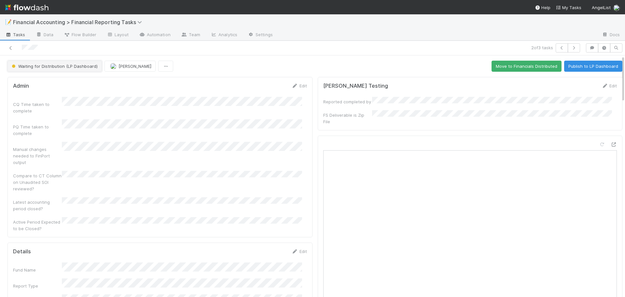
click at [66, 67] on span "Waiting for Distribution (LP Dashboard)" at bounding box center [53, 65] width 87 height 5
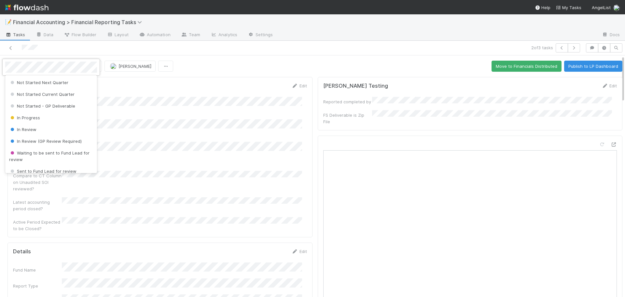
scroll to position [40, 0]
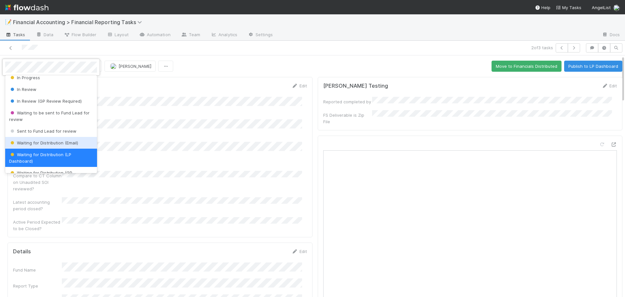
click at [57, 145] on span "Waiting for Distribution (Email)" at bounding box center [43, 142] width 69 height 5
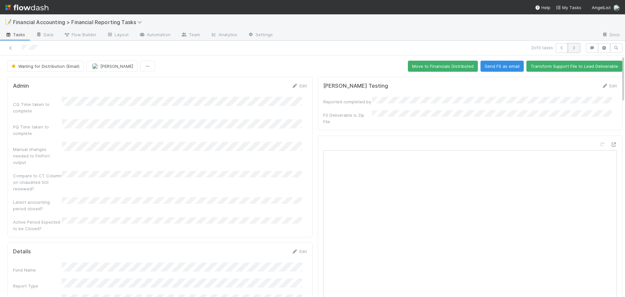
click at [571, 48] on icon "button" at bounding box center [574, 48] width 7 height 4
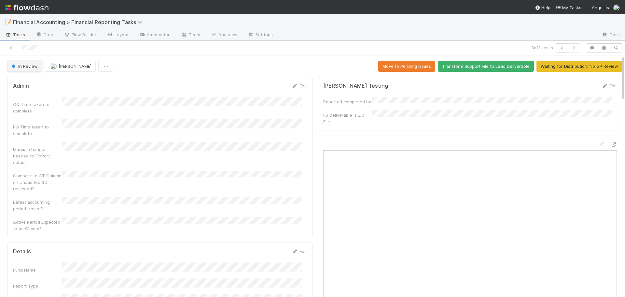
click at [30, 66] on span "In Review" at bounding box center [23, 65] width 27 height 5
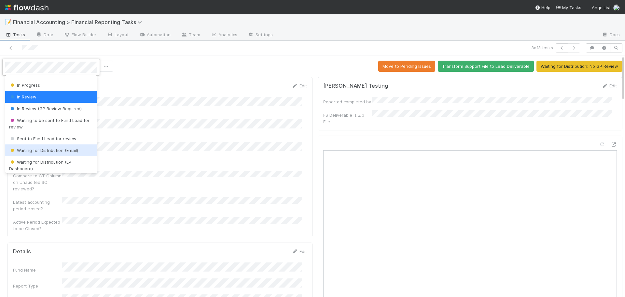
scroll to position [65, 0]
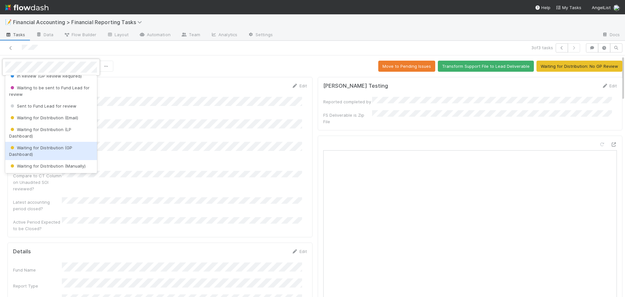
click at [57, 149] on span "Waiting for Distribution (GP Dashboard)" at bounding box center [40, 151] width 63 height 12
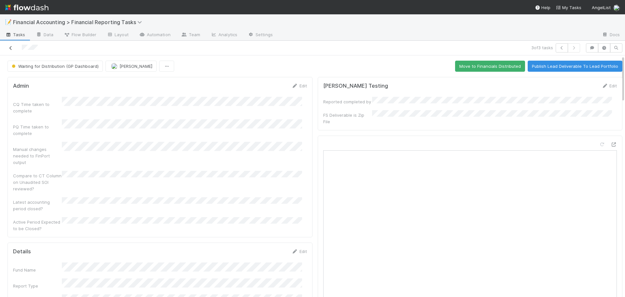
click at [12, 49] on icon at bounding box center [10, 48] width 7 height 4
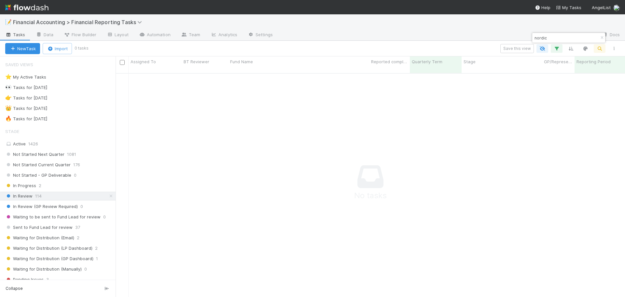
scroll to position [219, 505]
click at [600, 38] on icon "button" at bounding box center [602, 38] width 7 height 4
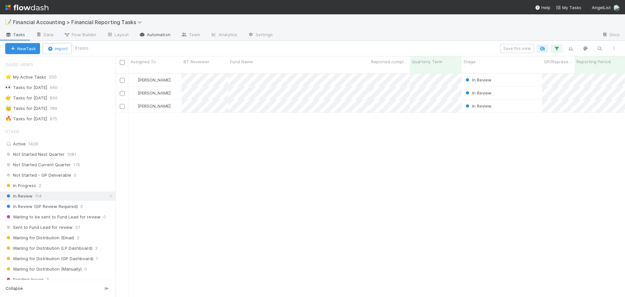
scroll to position [224, 505]
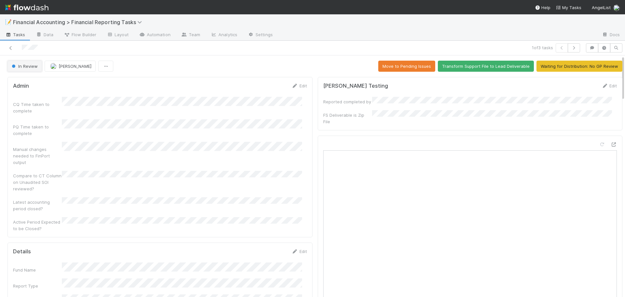
click at [29, 64] on span "In Review" at bounding box center [23, 65] width 27 height 5
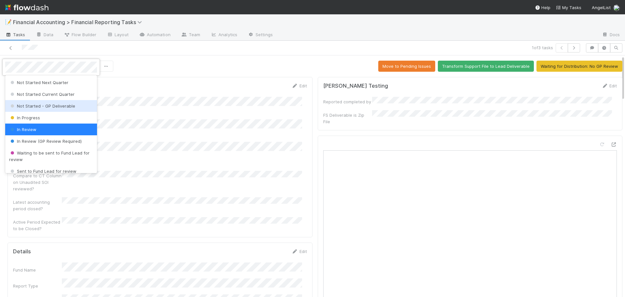
scroll to position [33, 0]
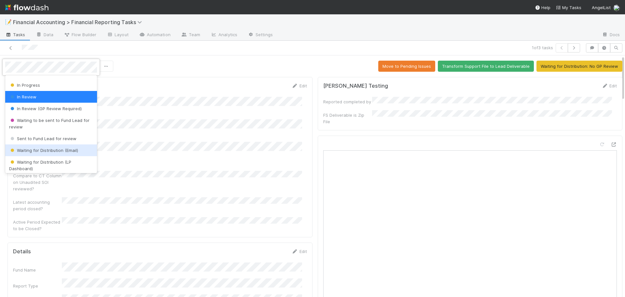
click at [54, 148] on span "Waiting for Distribution (Email)" at bounding box center [43, 149] width 69 height 5
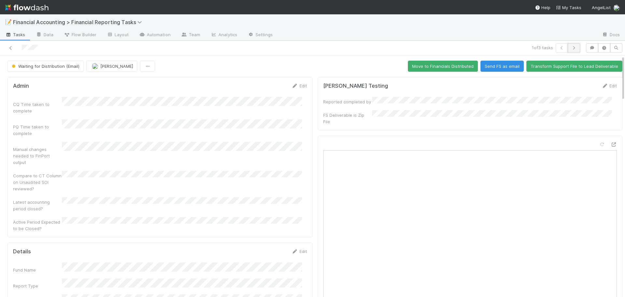
click at [571, 48] on icon "button" at bounding box center [574, 48] width 7 height 4
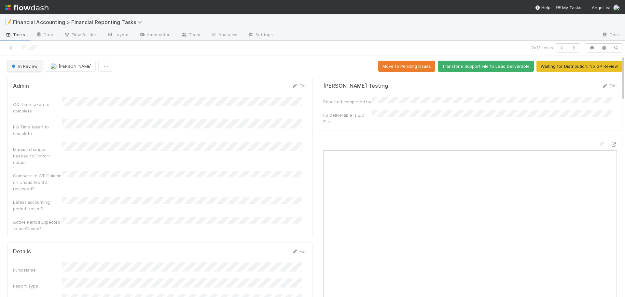
click at [22, 69] on button "In Review" at bounding box center [24, 66] width 35 height 11
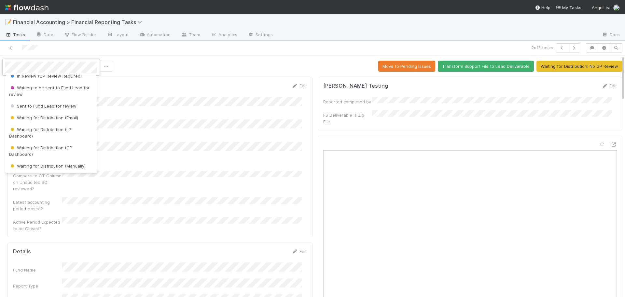
scroll to position [98, 0]
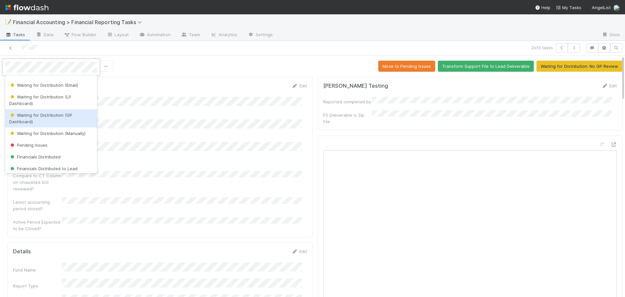
click at [33, 117] on span "Waiting for Distribution (GP Dashboard)" at bounding box center [40, 118] width 63 height 12
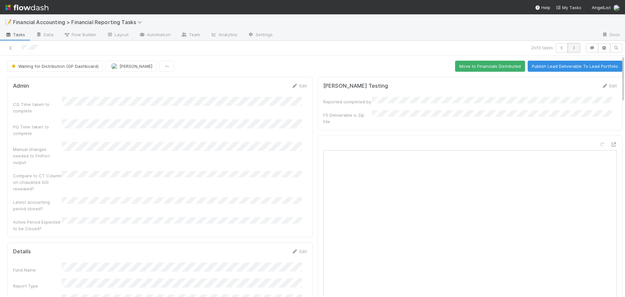
click at [571, 48] on icon "button" at bounding box center [574, 48] width 7 height 4
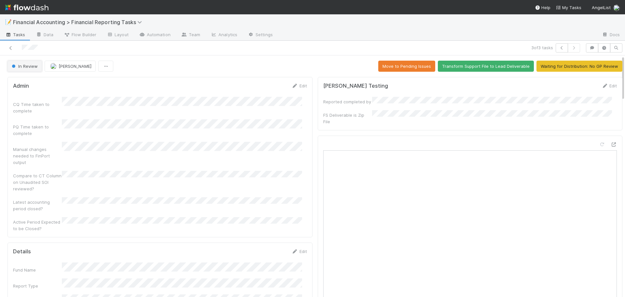
click at [33, 69] on button "In Review" at bounding box center [24, 66] width 35 height 11
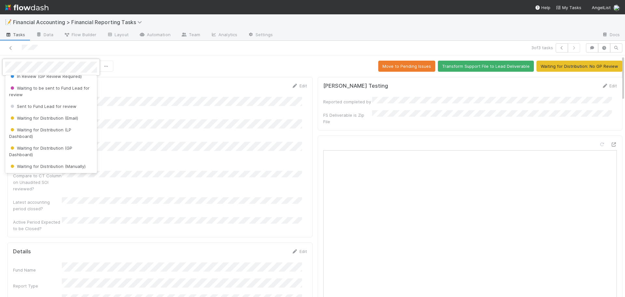
scroll to position [65, 0]
click at [34, 130] on span "Waiting for Distribution (LP Dashboard)" at bounding box center [40, 133] width 62 height 12
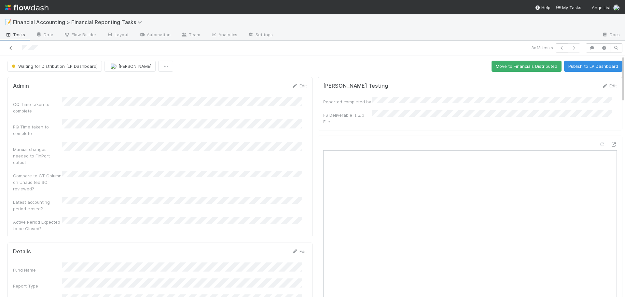
click at [11, 48] on icon at bounding box center [10, 48] width 7 height 4
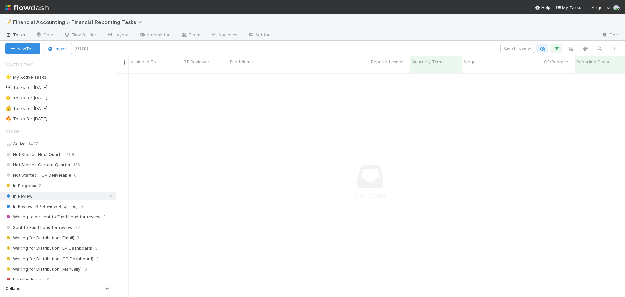
scroll to position [219, 505]
click at [557, 49] on icon "button" at bounding box center [556, 49] width 7 height 6
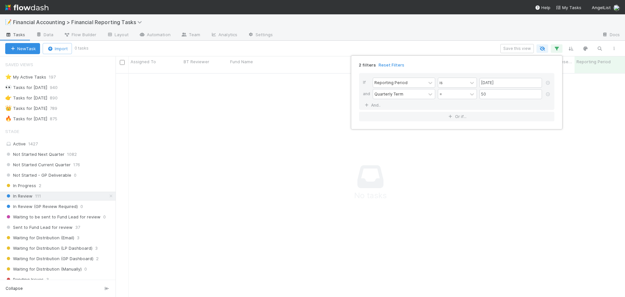
click at [545, 79] on div at bounding box center [548, 82] width 7 height 11
click at [549, 82] on icon at bounding box center [548, 83] width 7 height 4
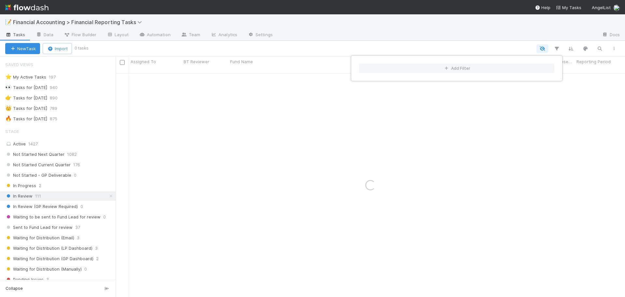
click at [467, 46] on div "Add Filter" at bounding box center [312, 148] width 625 height 297
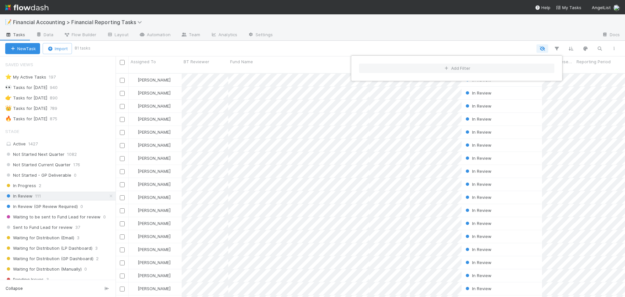
scroll to position [224, 505]
click at [301, 47] on div "Add Filter" at bounding box center [312, 148] width 625 height 297
click at [80, 227] on div "Sent to Fund Lead for review 37" at bounding box center [60, 227] width 110 height 8
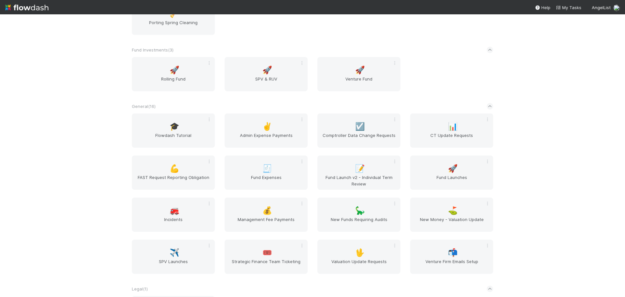
scroll to position [456, 0]
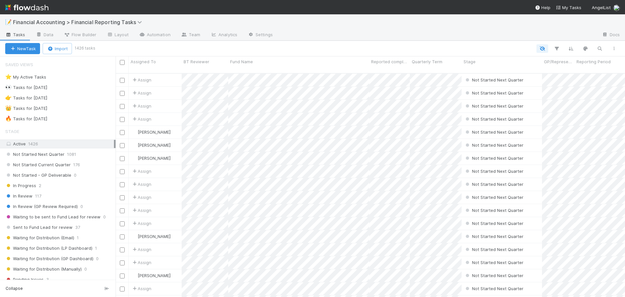
scroll to position [224, 505]
click at [76, 106] on div "👑 Tasks for [DATE] 789" at bounding box center [60, 108] width 110 height 8
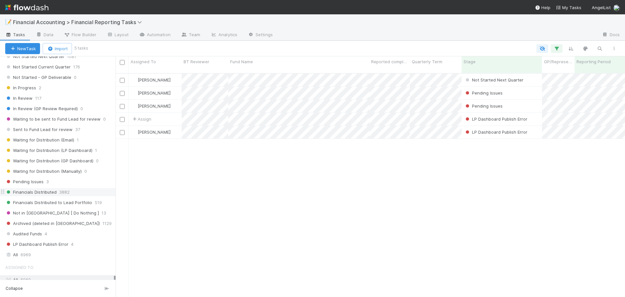
scroll to position [130, 0]
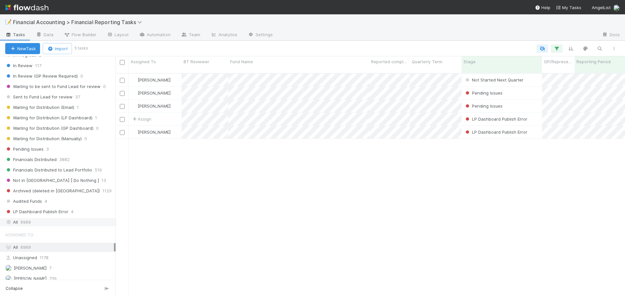
click at [54, 219] on div "All 6969" at bounding box center [59, 222] width 109 height 8
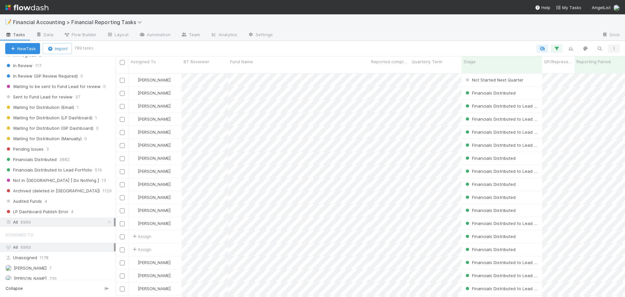
scroll to position [224, 505]
click at [600, 50] on icon "button" at bounding box center [599, 49] width 7 height 6
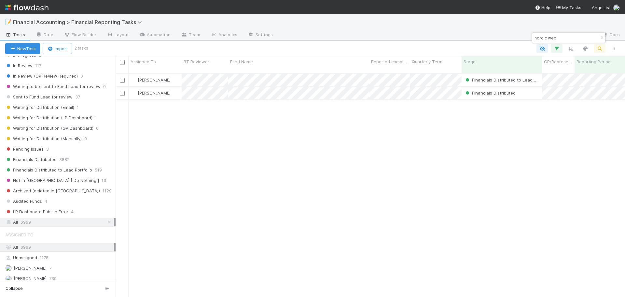
type input "nordic web"
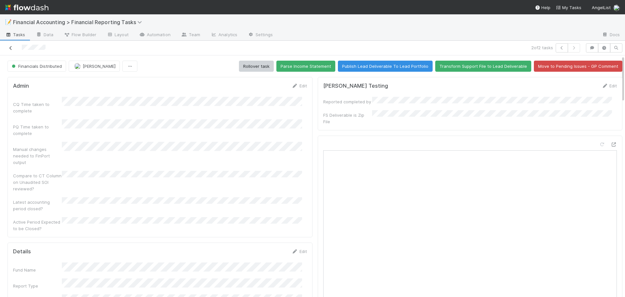
click at [9, 48] on icon at bounding box center [10, 48] width 7 height 4
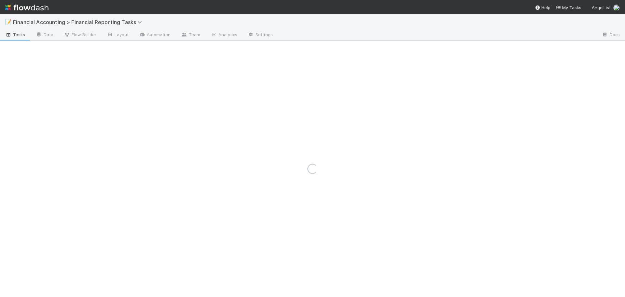
click at [9, 48] on div "Loading..." at bounding box center [312, 169] width 625 height 256
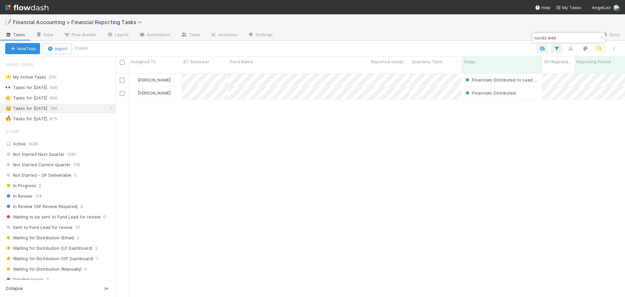
scroll to position [5, 5]
click at [549, 37] on input "nordic web" at bounding box center [565, 38] width 65 height 8
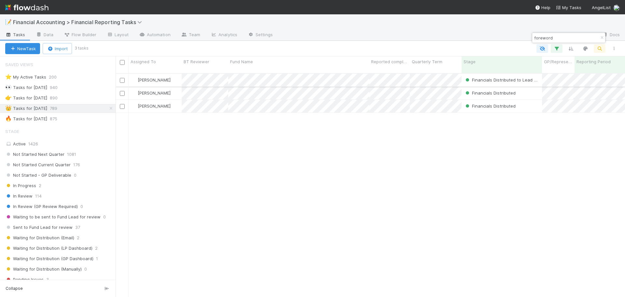
type input "foreword"
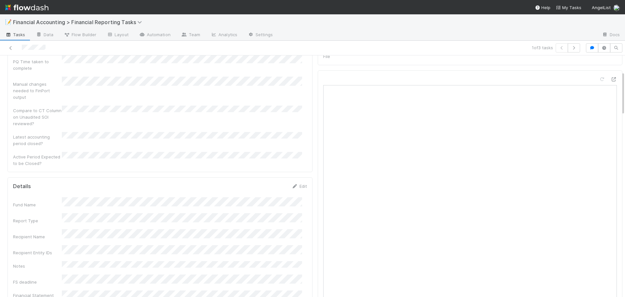
scroll to position [98, 0]
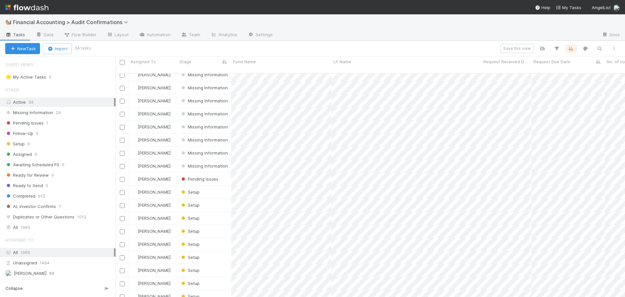
scroll to position [219, 0]
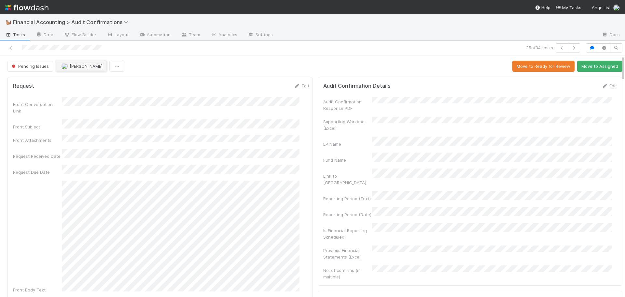
click at [68, 64] on span "[PERSON_NAME]" at bounding box center [81, 65] width 41 height 5
click at [10, 47] on icon at bounding box center [10, 48] width 7 height 4
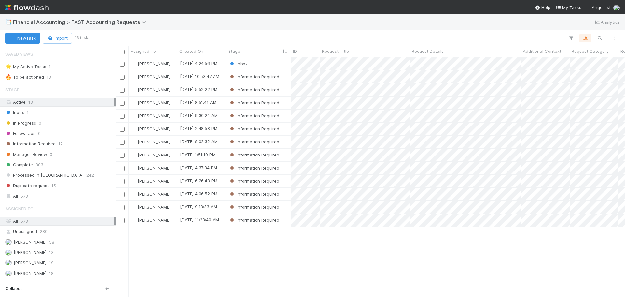
scroll to position [234, 505]
